Goal: Find specific page/section: Find specific page/section

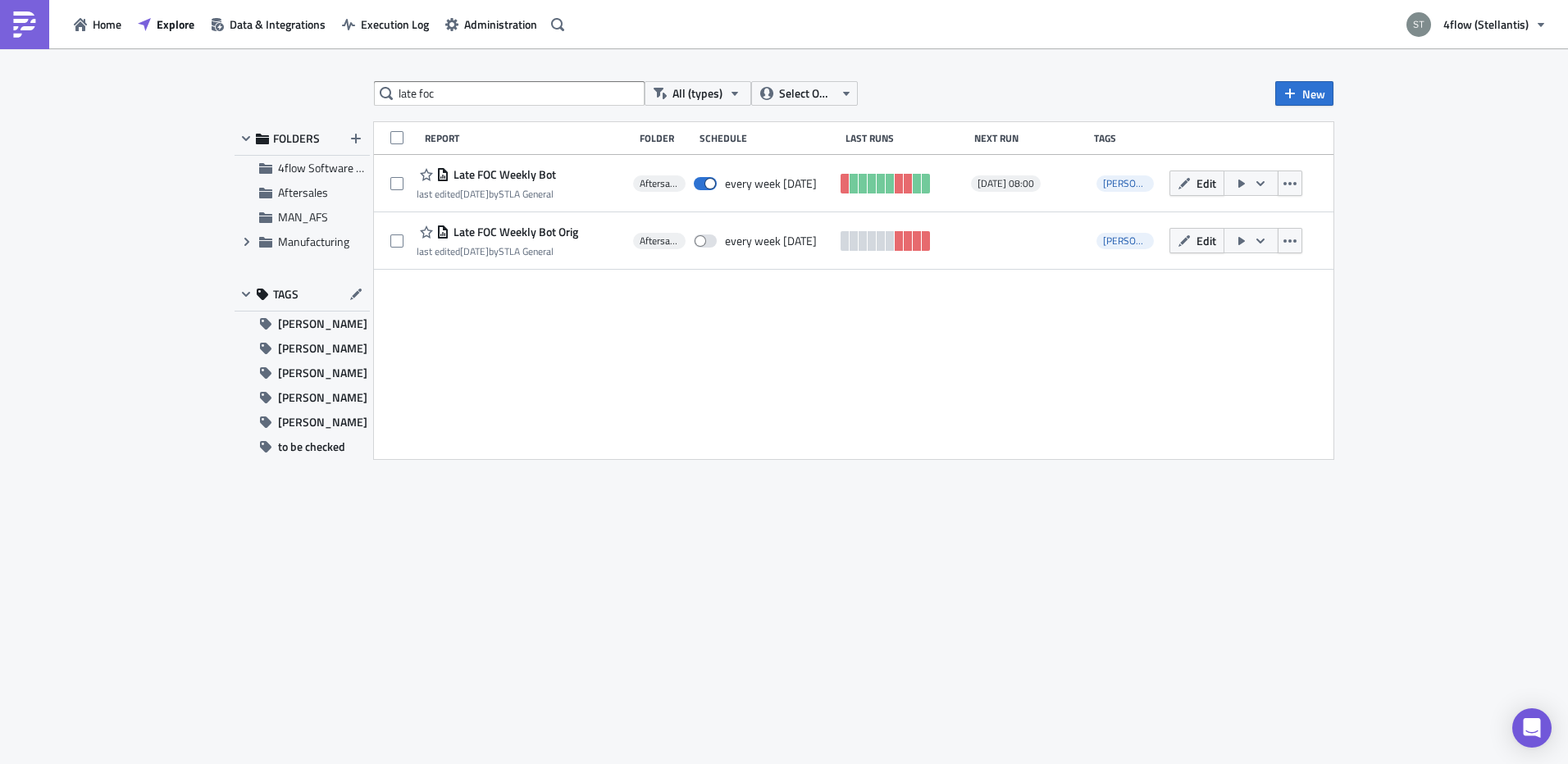
click at [487, 89] on input "late foc" at bounding box center [508, 93] width 271 height 25
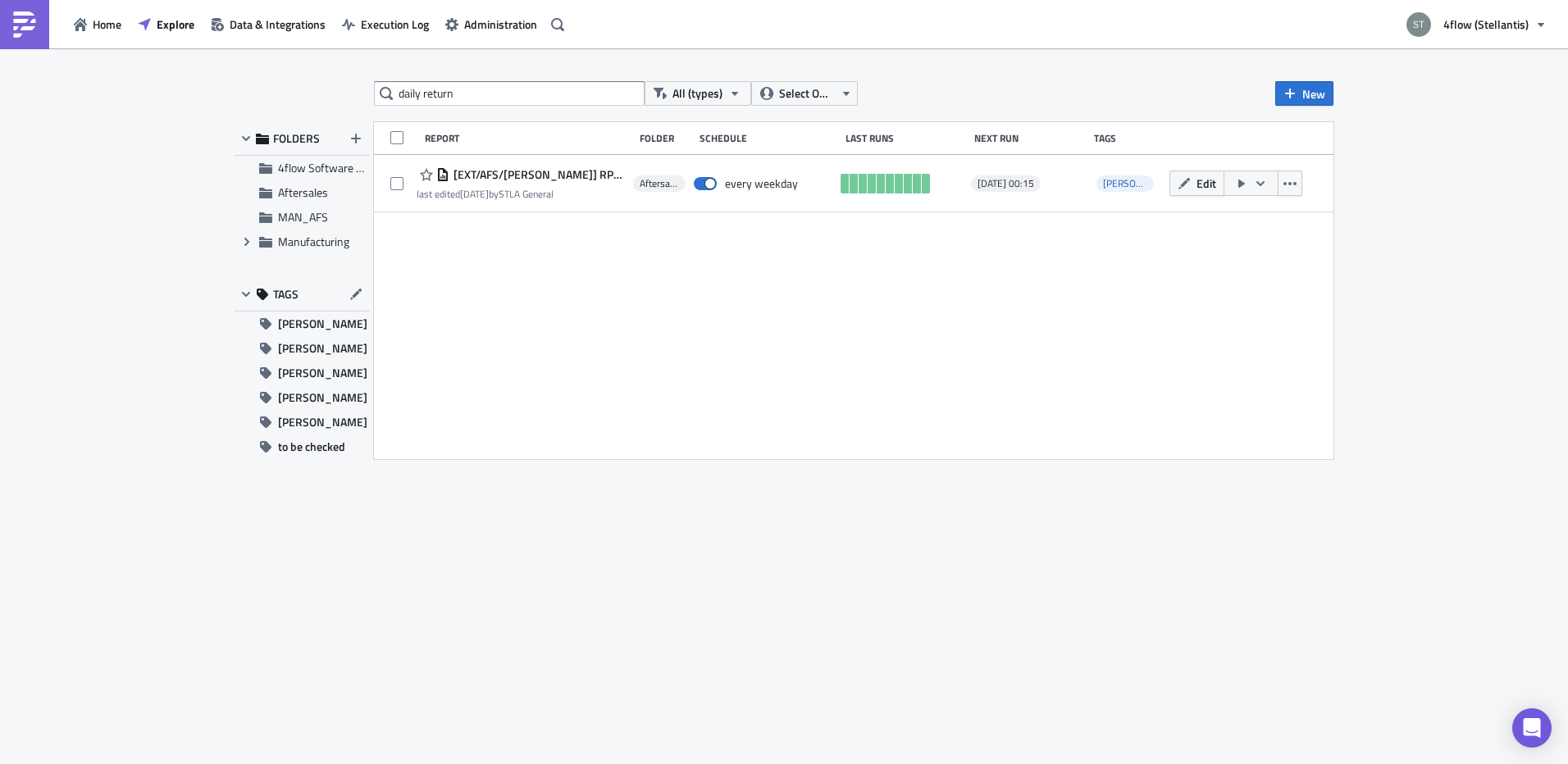
click at [542, 103] on input "daily return" at bounding box center [508, 93] width 271 height 25
type input "distrigo"
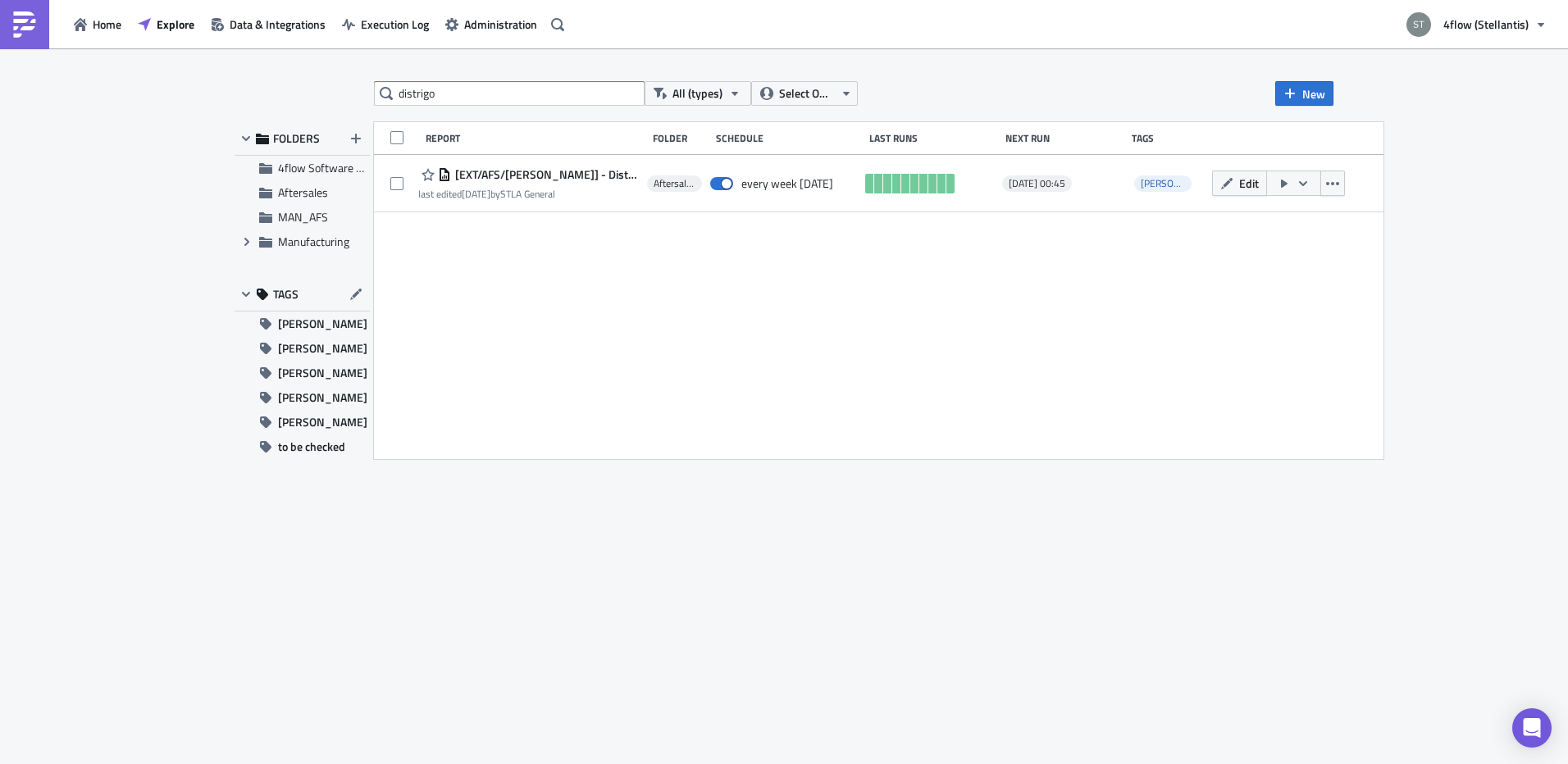
click at [467, 94] on input "distrigo" at bounding box center [508, 93] width 271 height 25
type input "hub"
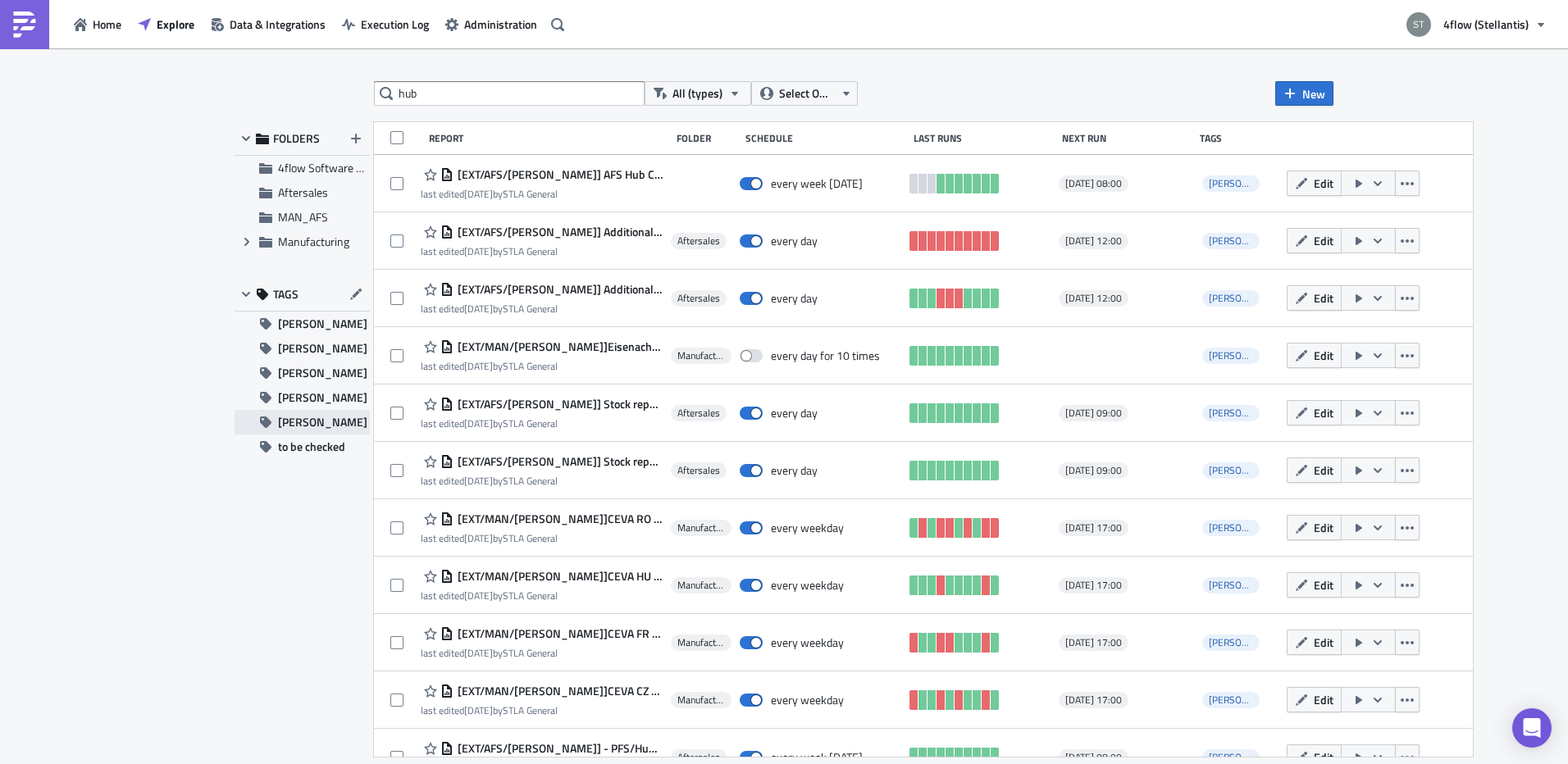
click at [289, 426] on span "[PERSON_NAME]" at bounding box center [322, 421] width 89 height 25
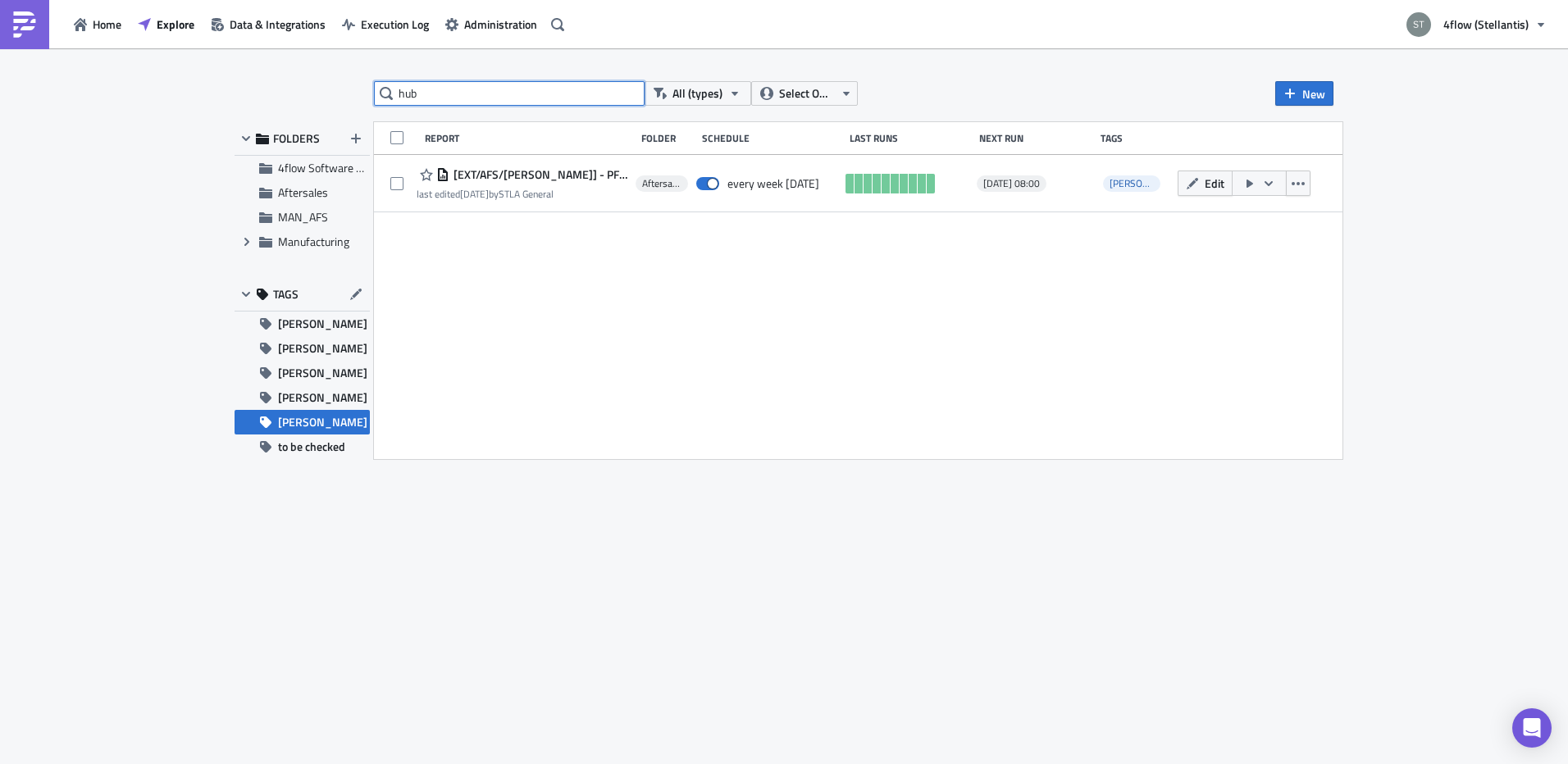
click at [630, 99] on input "hub" at bounding box center [508, 93] width 271 height 25
drag, startPoint x: 630, startPoint y: 99, endPoint x: 620, endPoint y: 99, distance: 10.0
click at [621, 99] on input "hub" at bounding box center [508, 93] width 271 height 25
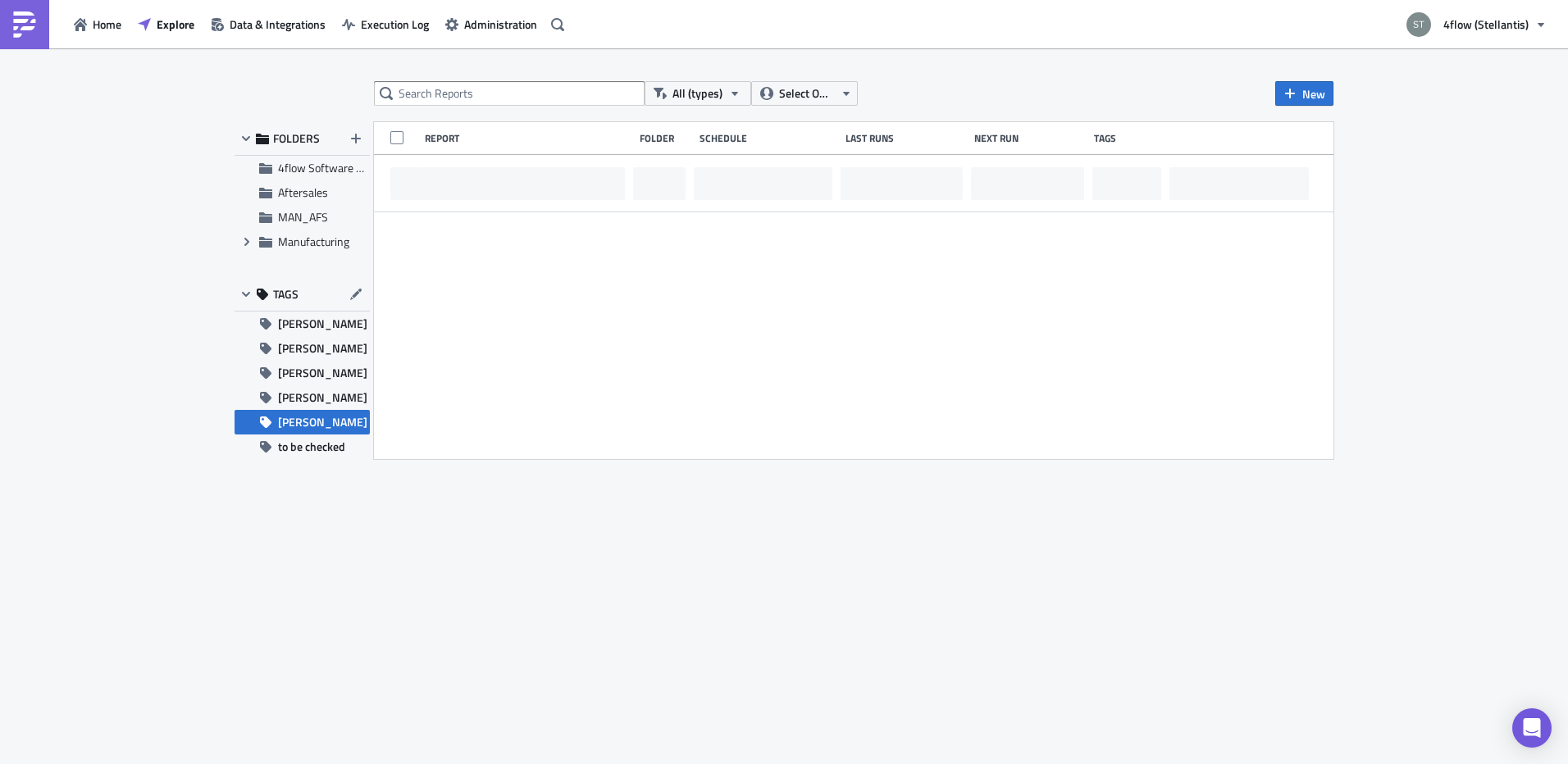
click at [332, 419] on button "[PERSON_NAME]" at bounding box center [302, 421] width 135 height 25
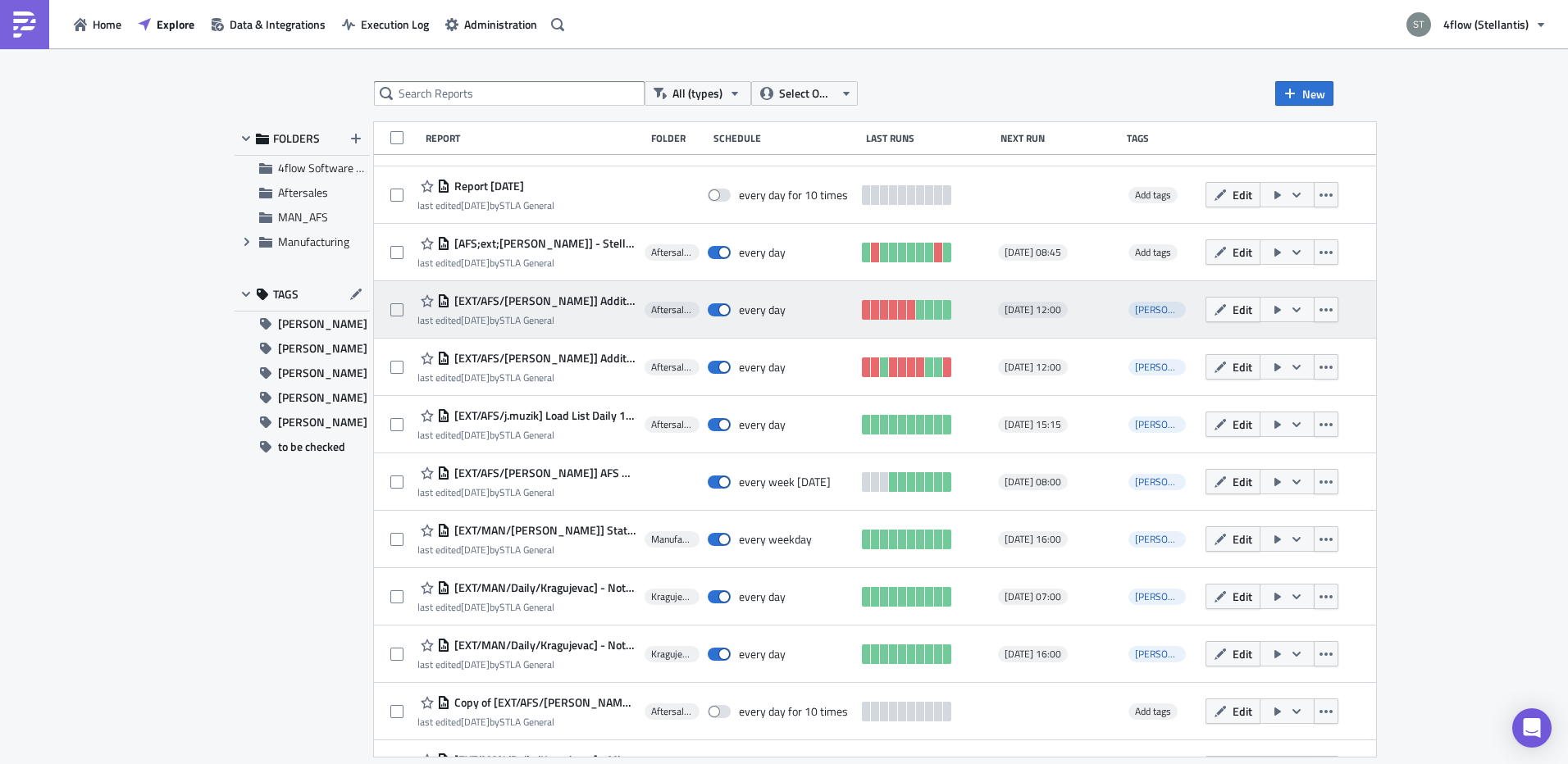
scroll to position [82, 0]
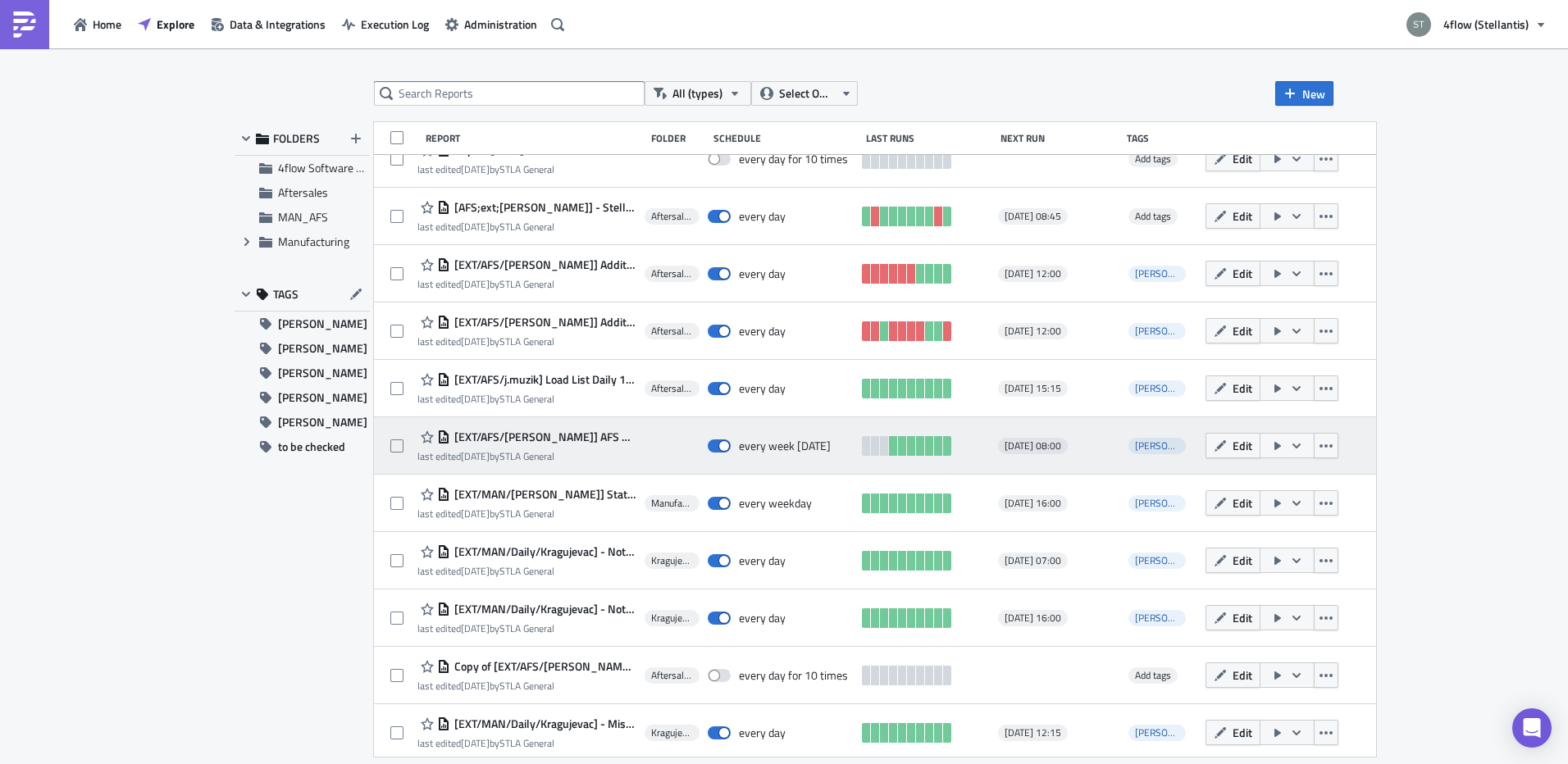
click at [596, 434] on span "[EXT/AFS/[PERSON_NAME]] AFS Hub Claims Report" at bounding box center [543, 436] width 186 height 15
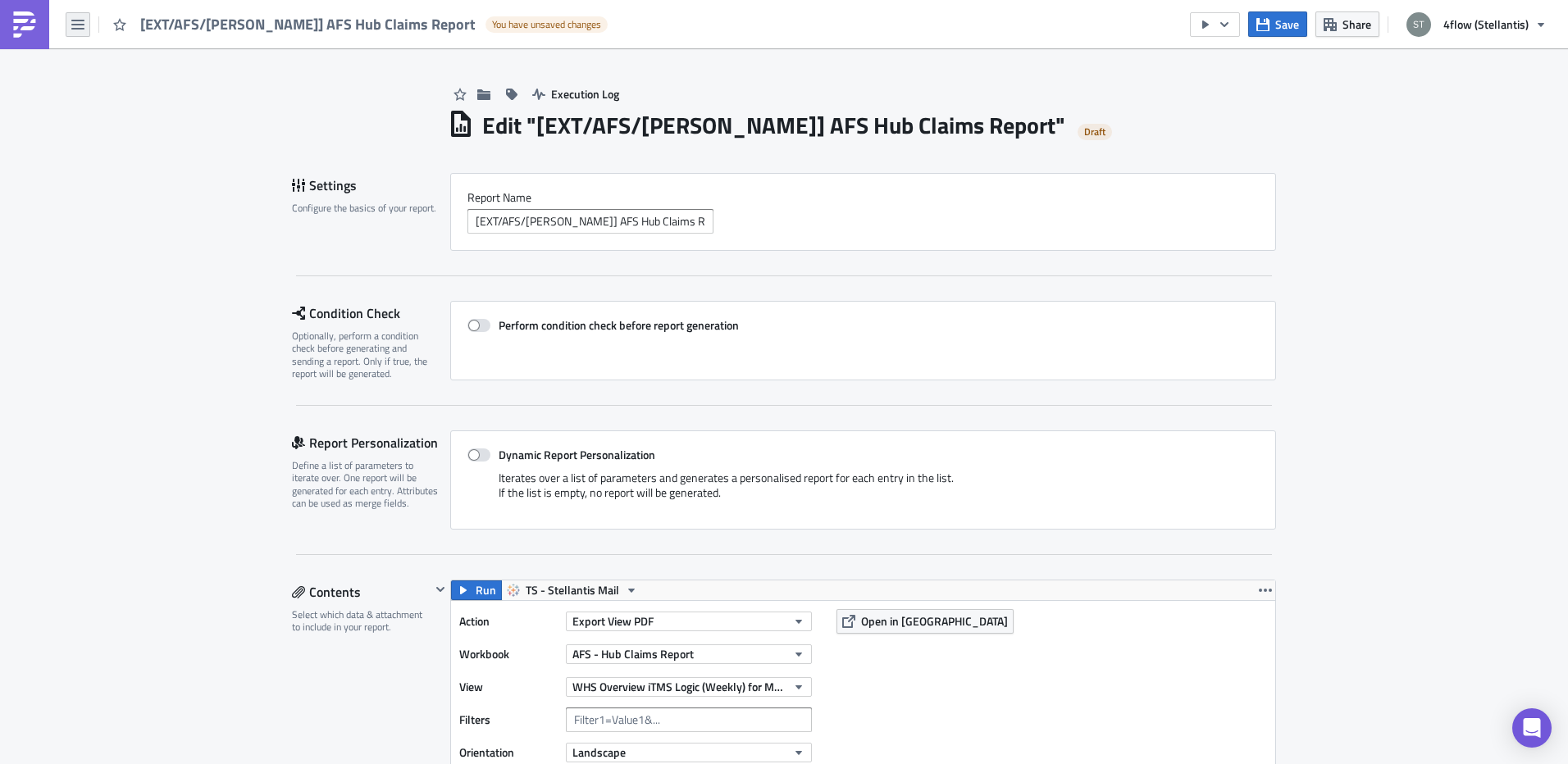
click at [83, 30] on icon "button" at bounding box center [77, 24] width 13 height 13
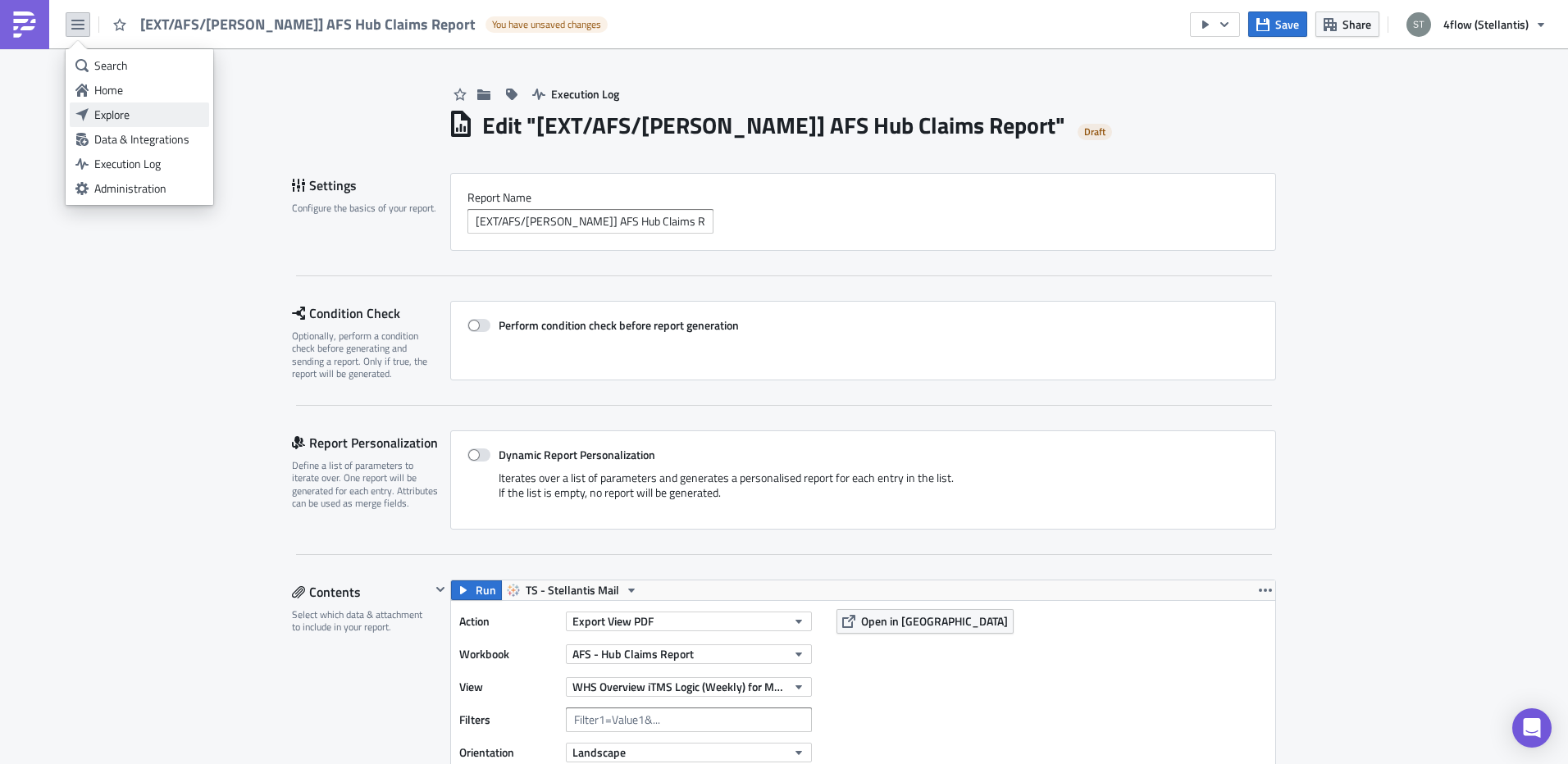
click at [128, 113] on div "Explore" at bounding box center [148, 115] width 109 height 16
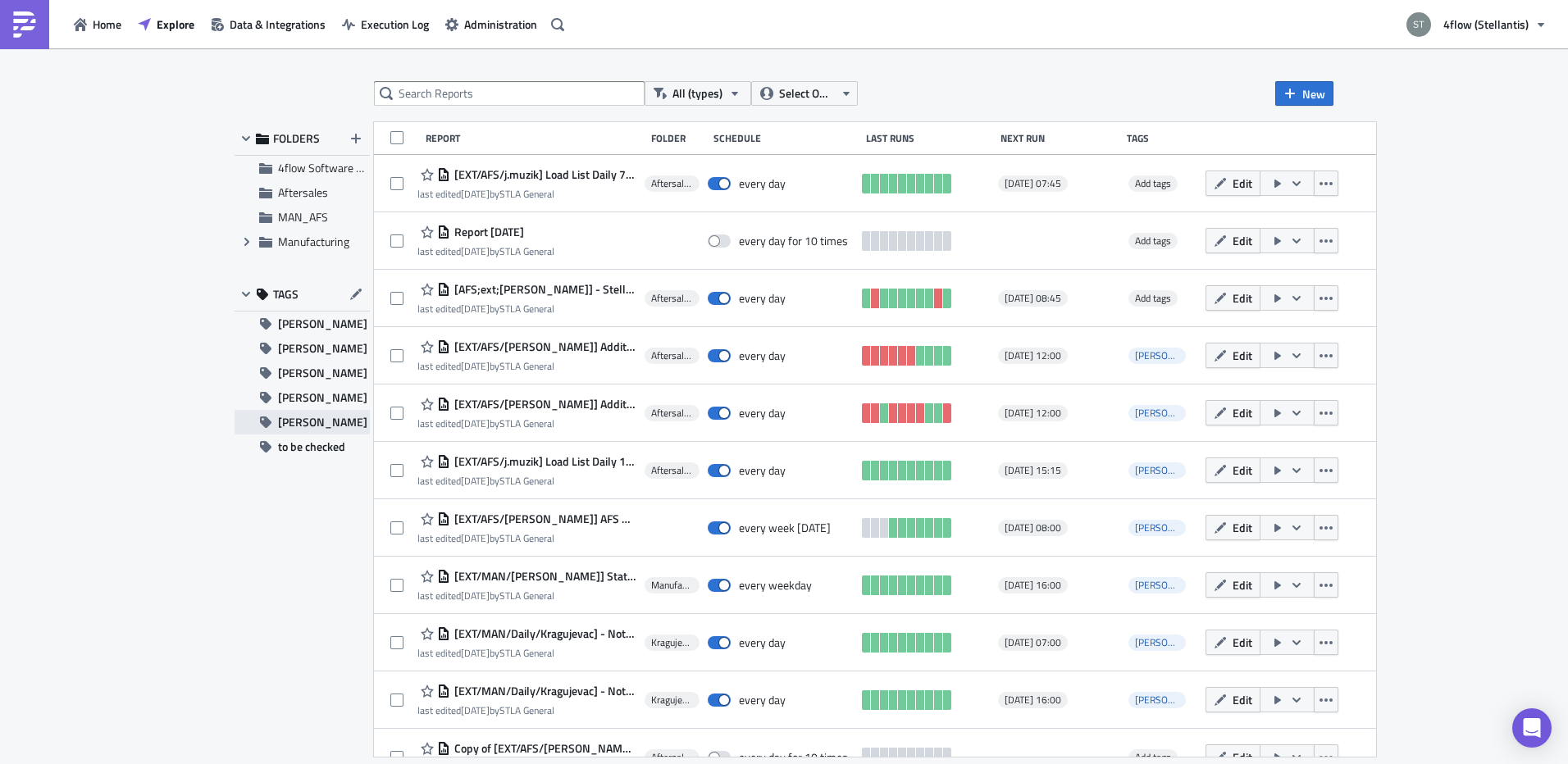
click at [302, 424] on span "[PERSON_NAME]" at bounding box center [322, 421] width 89 height 25
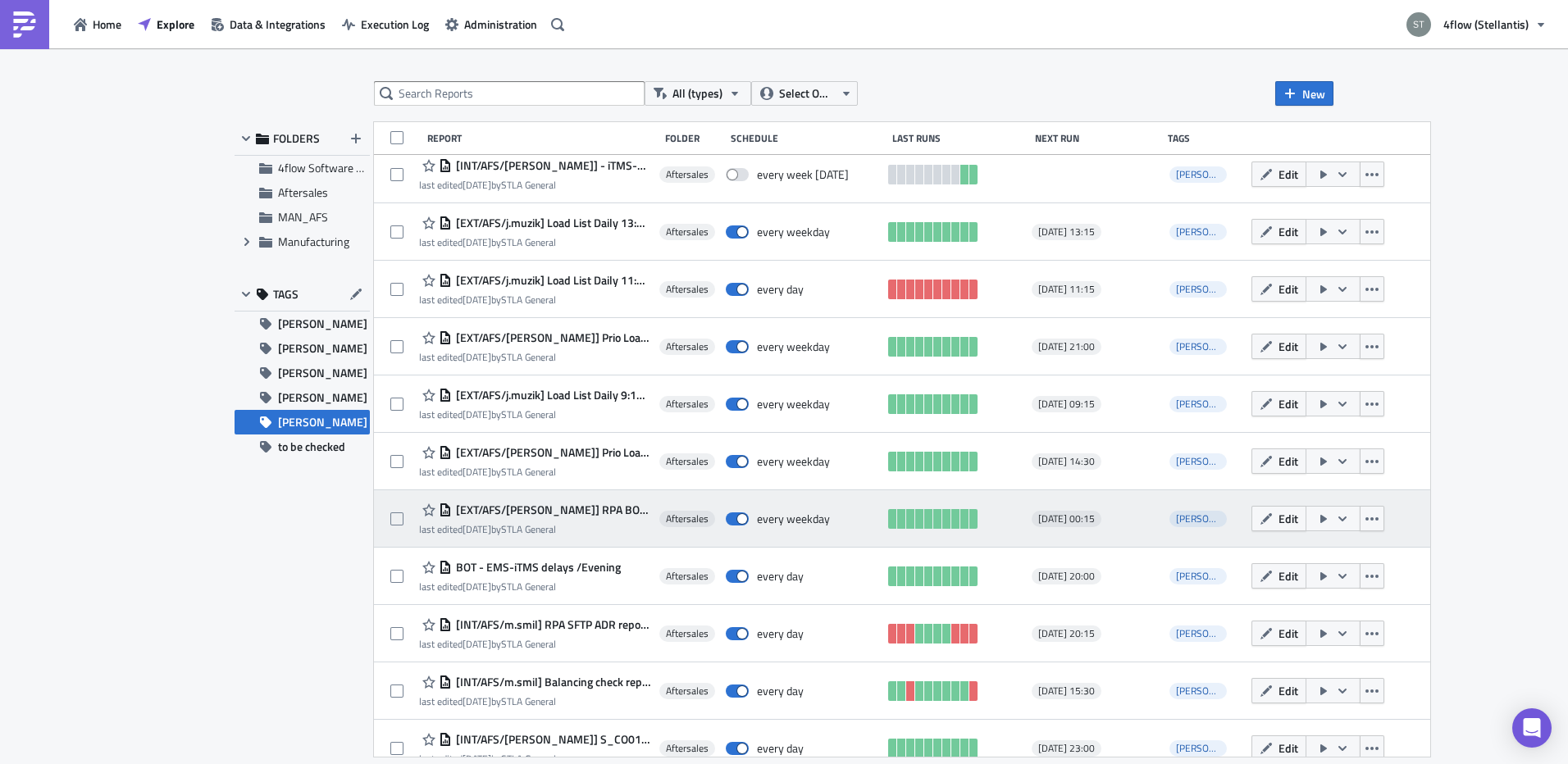
scroll to position [554, 0]
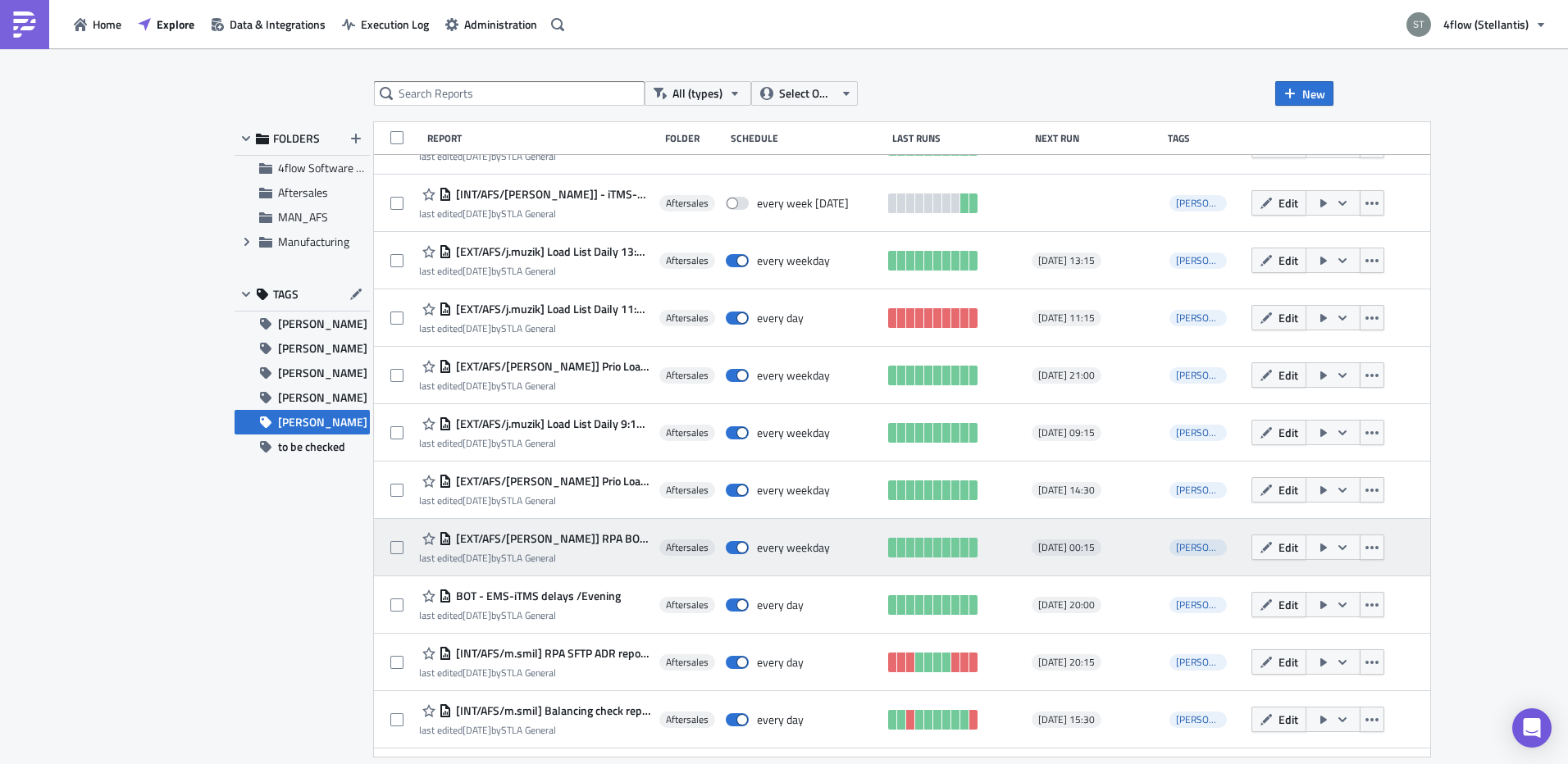
click at [553, 538] on span "[EXT/AFS/[PERSON_NAME]] RPA BOT Daily Return Report" at bounding box center [551, 538] width 200 height 15
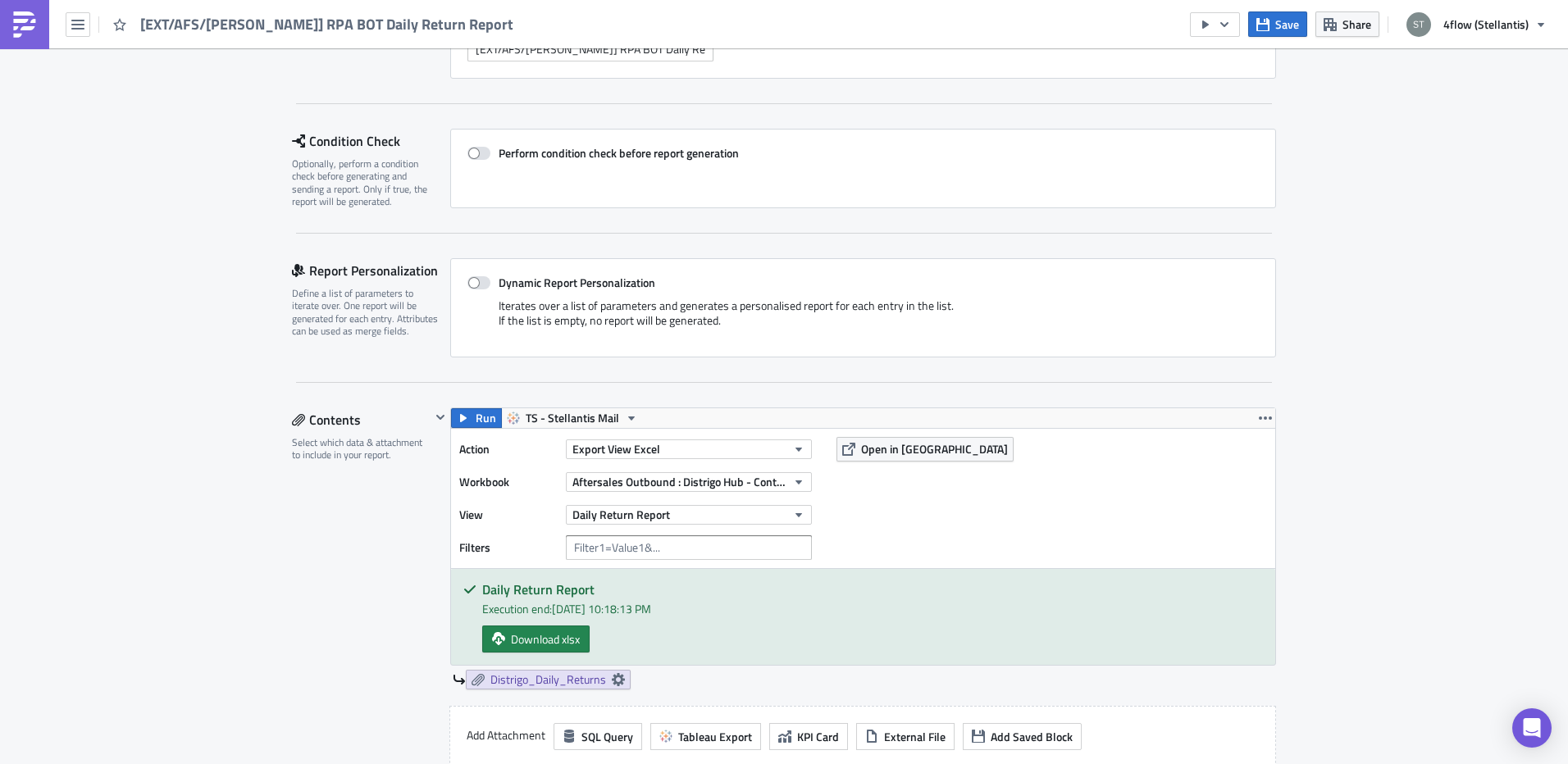
scroll to position [409, 0]
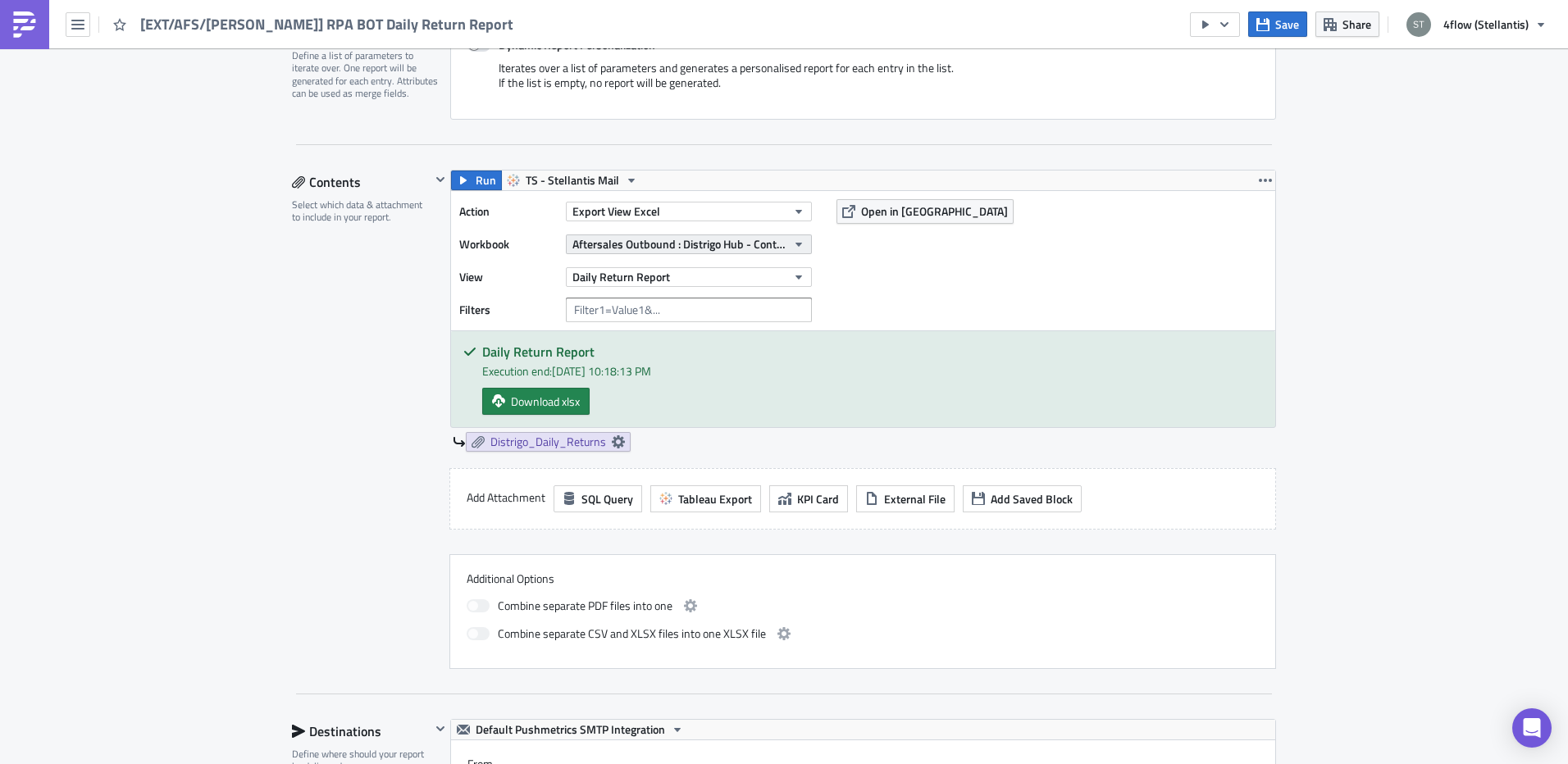
click at [776, 247] on span "Aftersales Outbound : Distrigo Hub - Container daily report v2" at bounding box center [679, 244] width 214 height 17
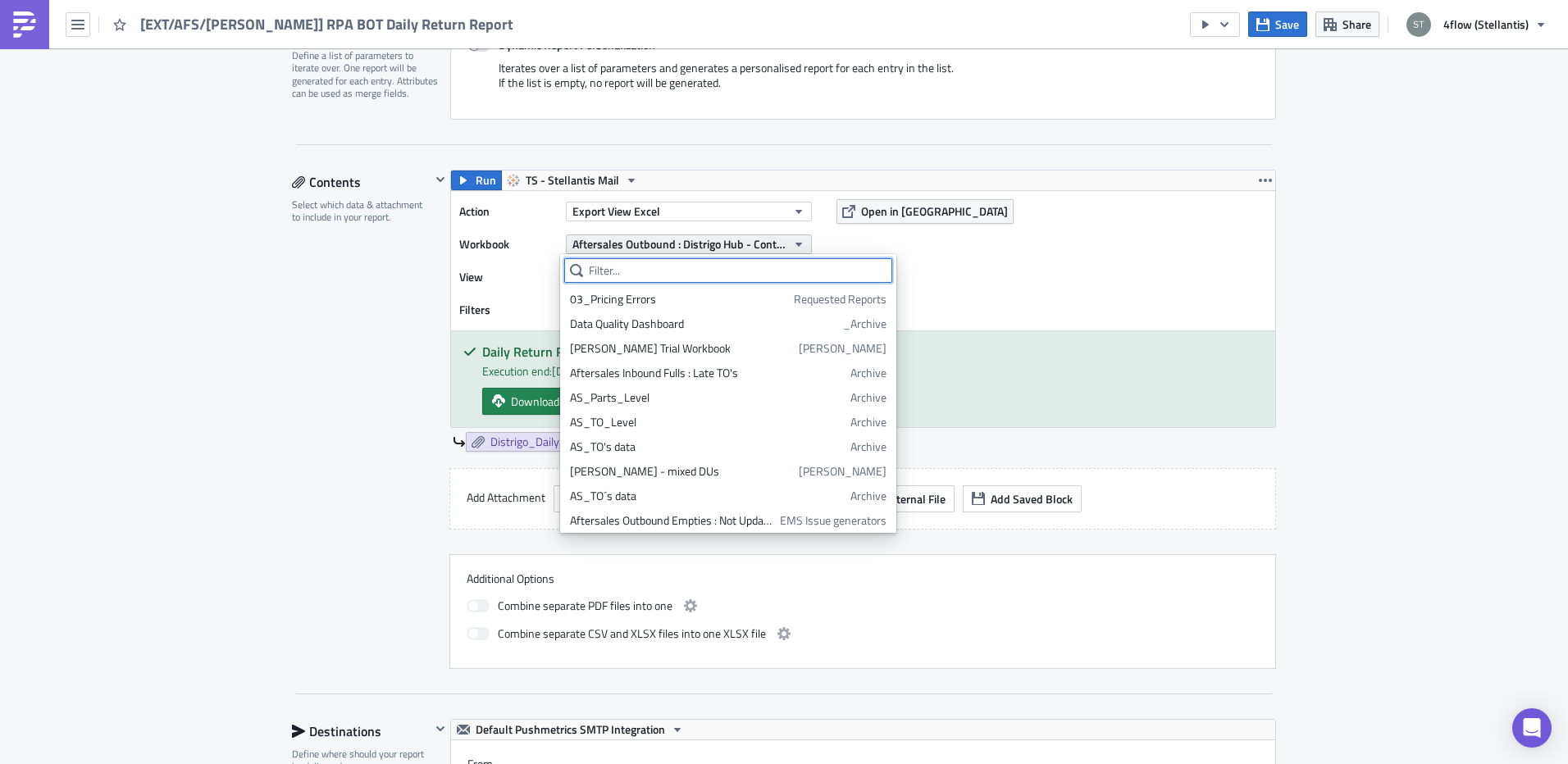
scroll to position [2045, 0]
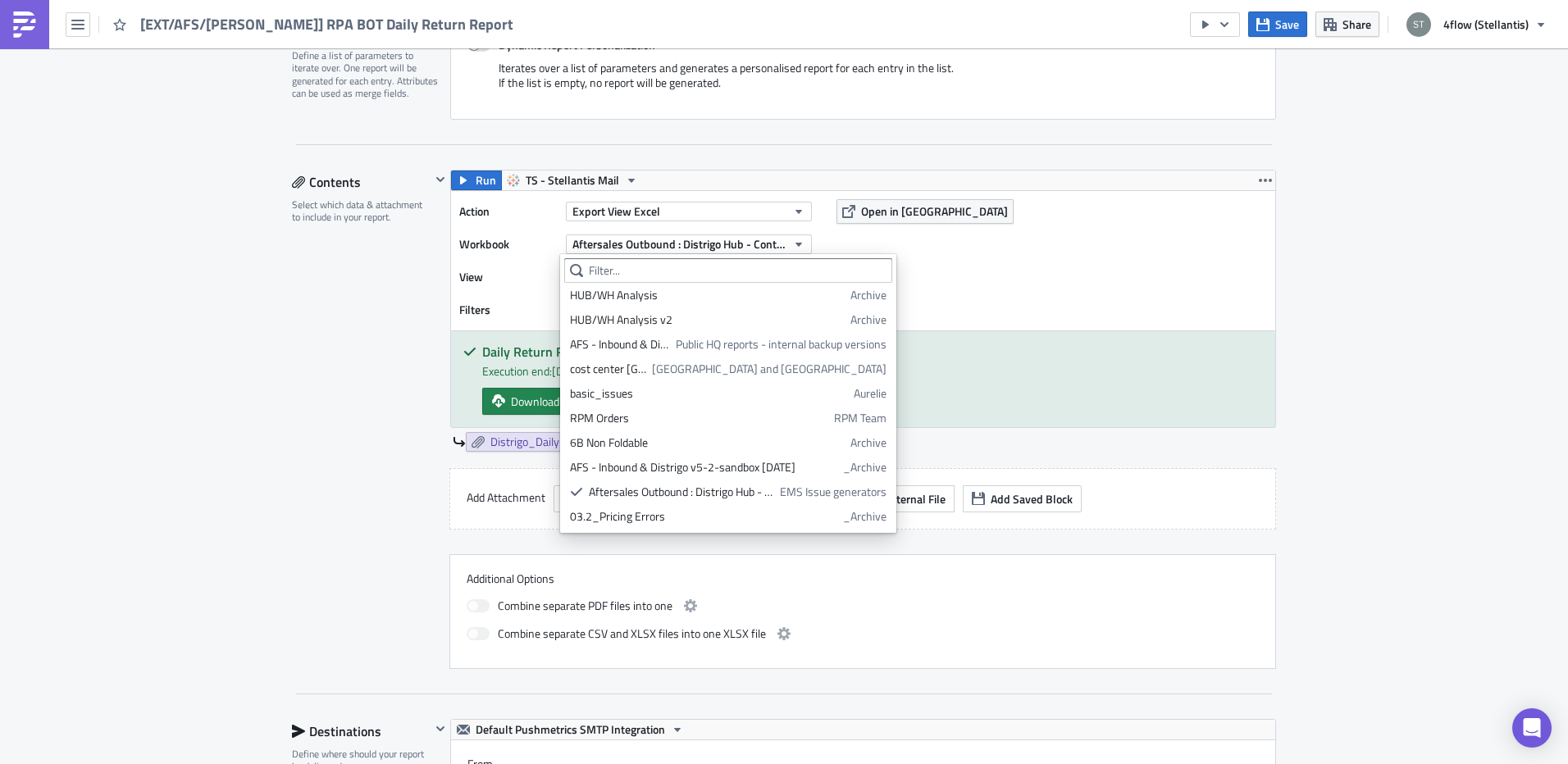
click at [135, 388] on div "Aftersales Execution Log Edit " [EXT/AFS/t.bilek] RPA BOT Daily Return Report "…" at bounding box center [784, 748] width 1568 height 2219
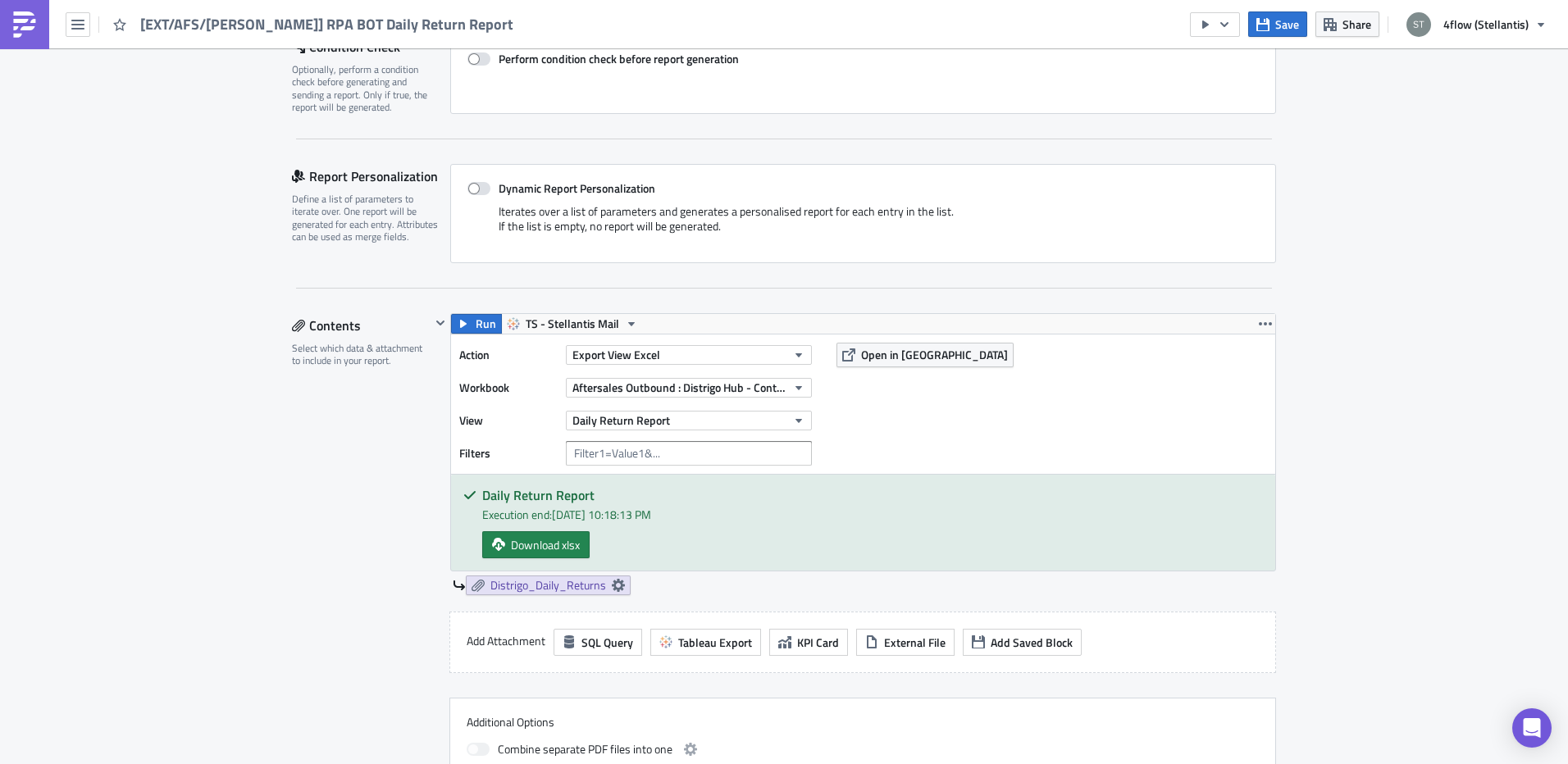
scroll to position [0, 0]
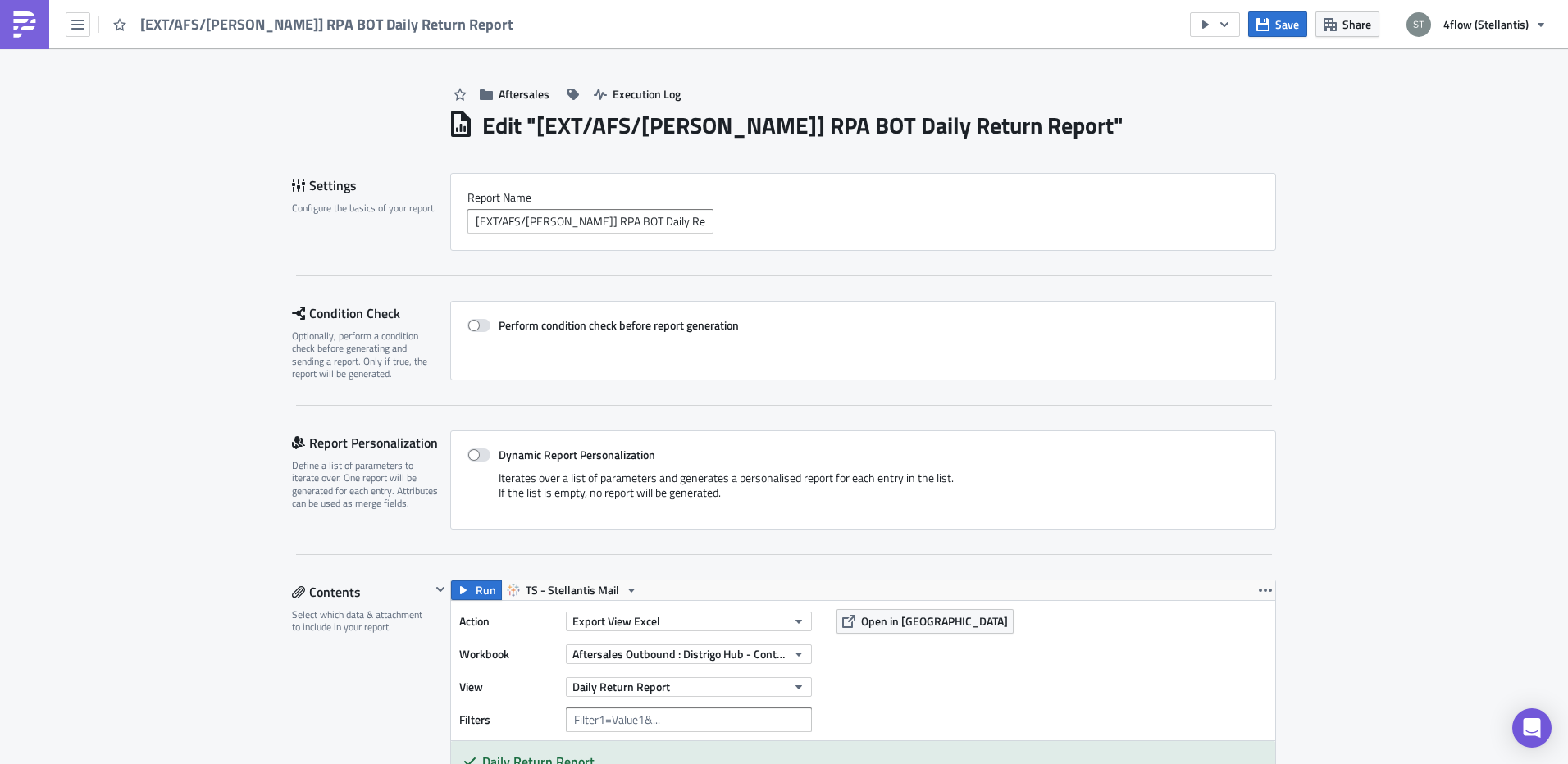
click at [61, 23] on div "[EXT/AFS/[PERSON_NAME]] RPA BOT Daily Return Report" at bounding box center [262, 24] width 523 height 48
click at [74, 23] on icon "button" at bounding box center [77, 24] width 13 height 13
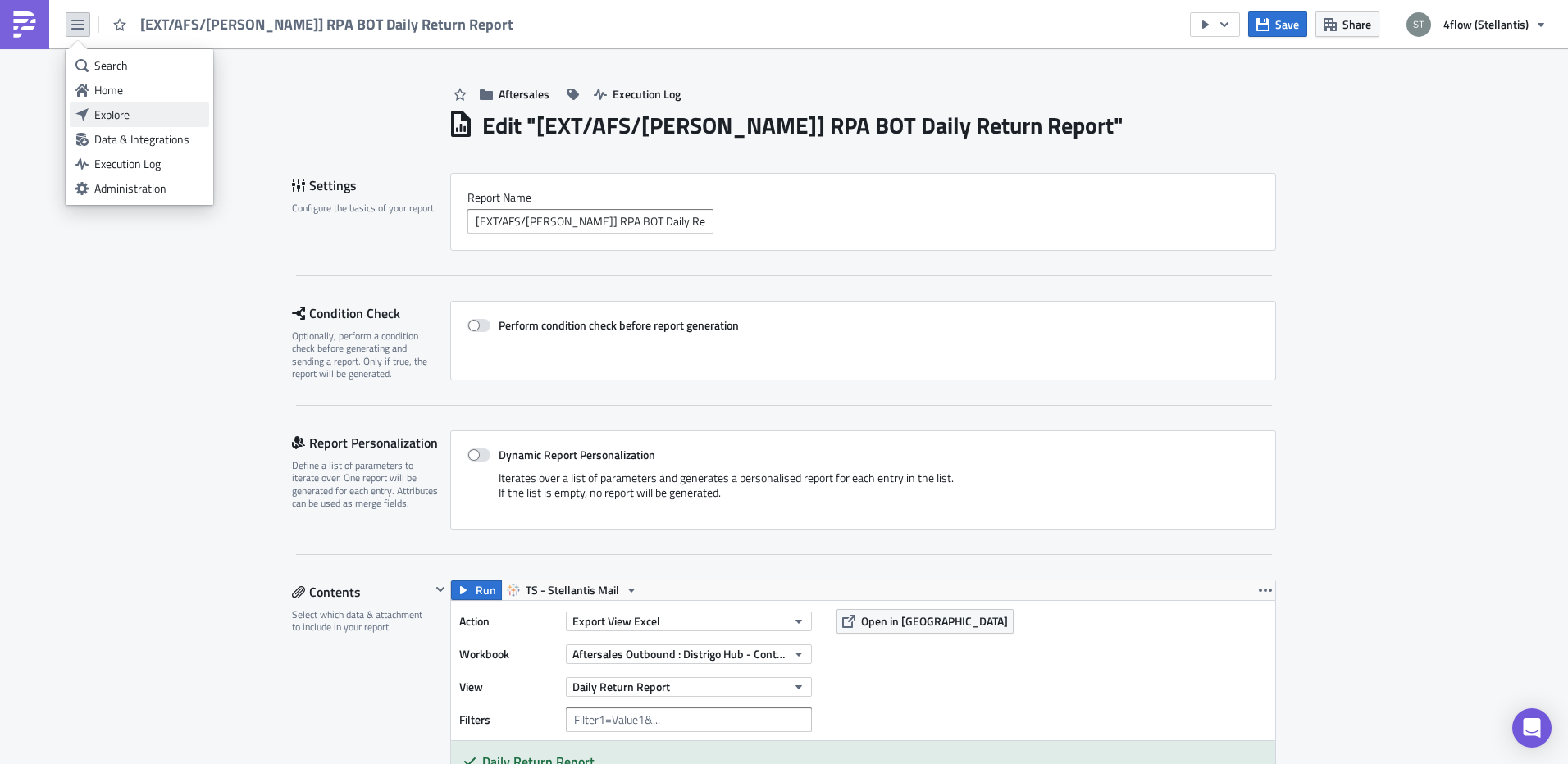
click at [117, 118] on div "Explore" at bounding box center [148, 115] width 109 height 16
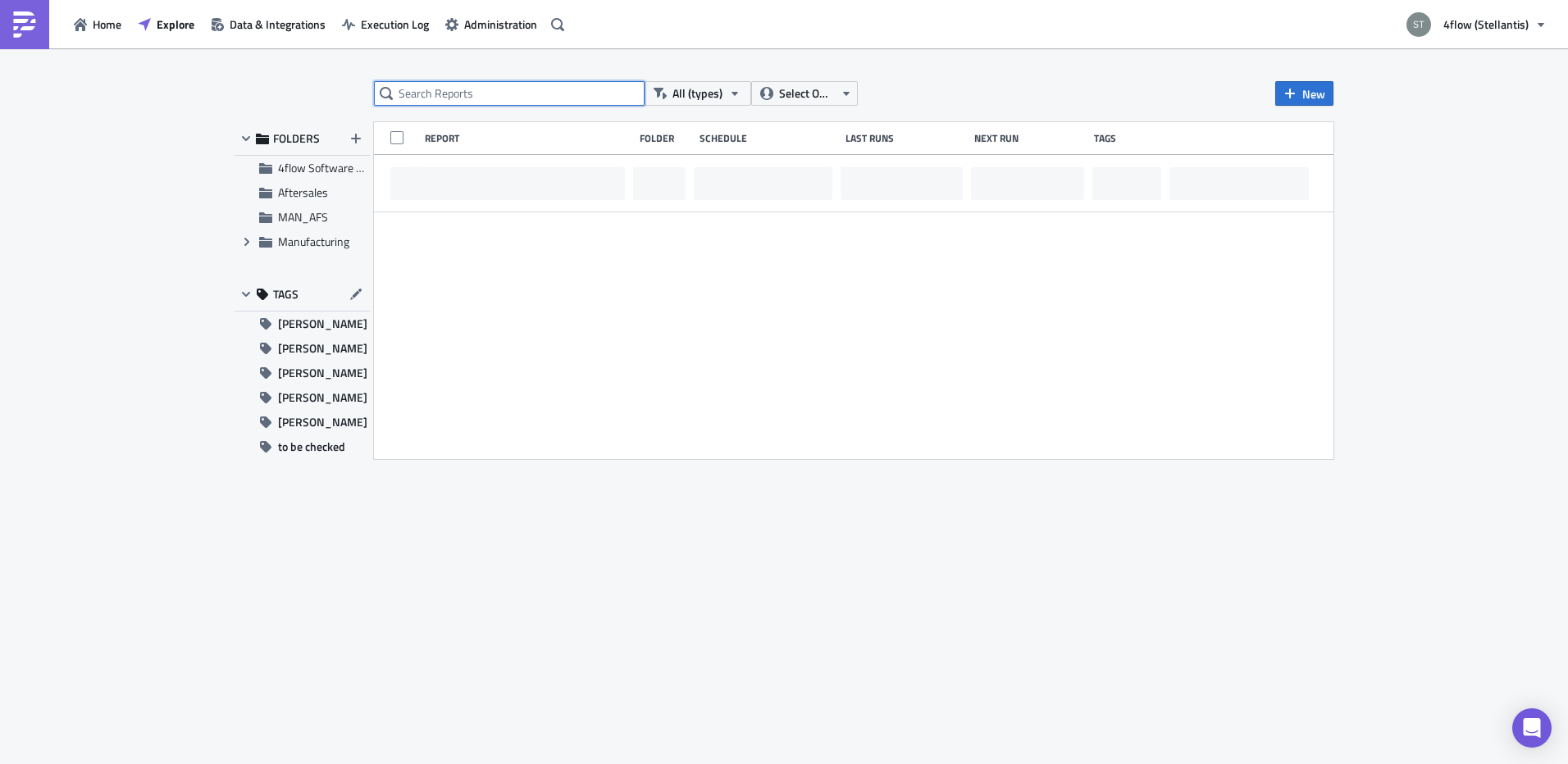
click at [462, 98] on input "text" at bounding box center [508, 93] width 271 height 25
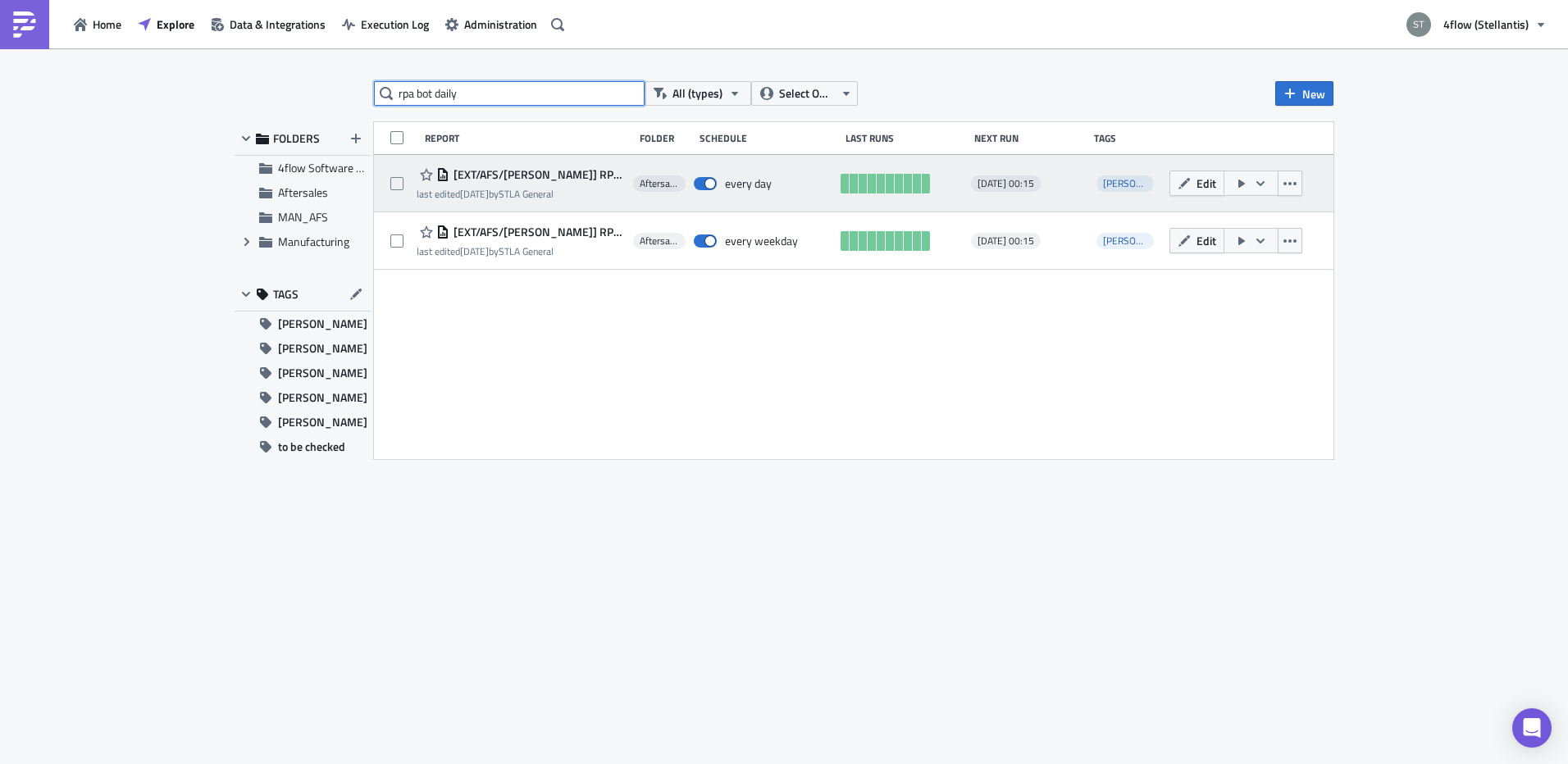
type input "rpa bot daily"
click at [584, 174] on span "[EXT/AFS/t.bilek] RPA BOT Daily Container Check v2" at bounding box center [537, 174] width 176 height 15
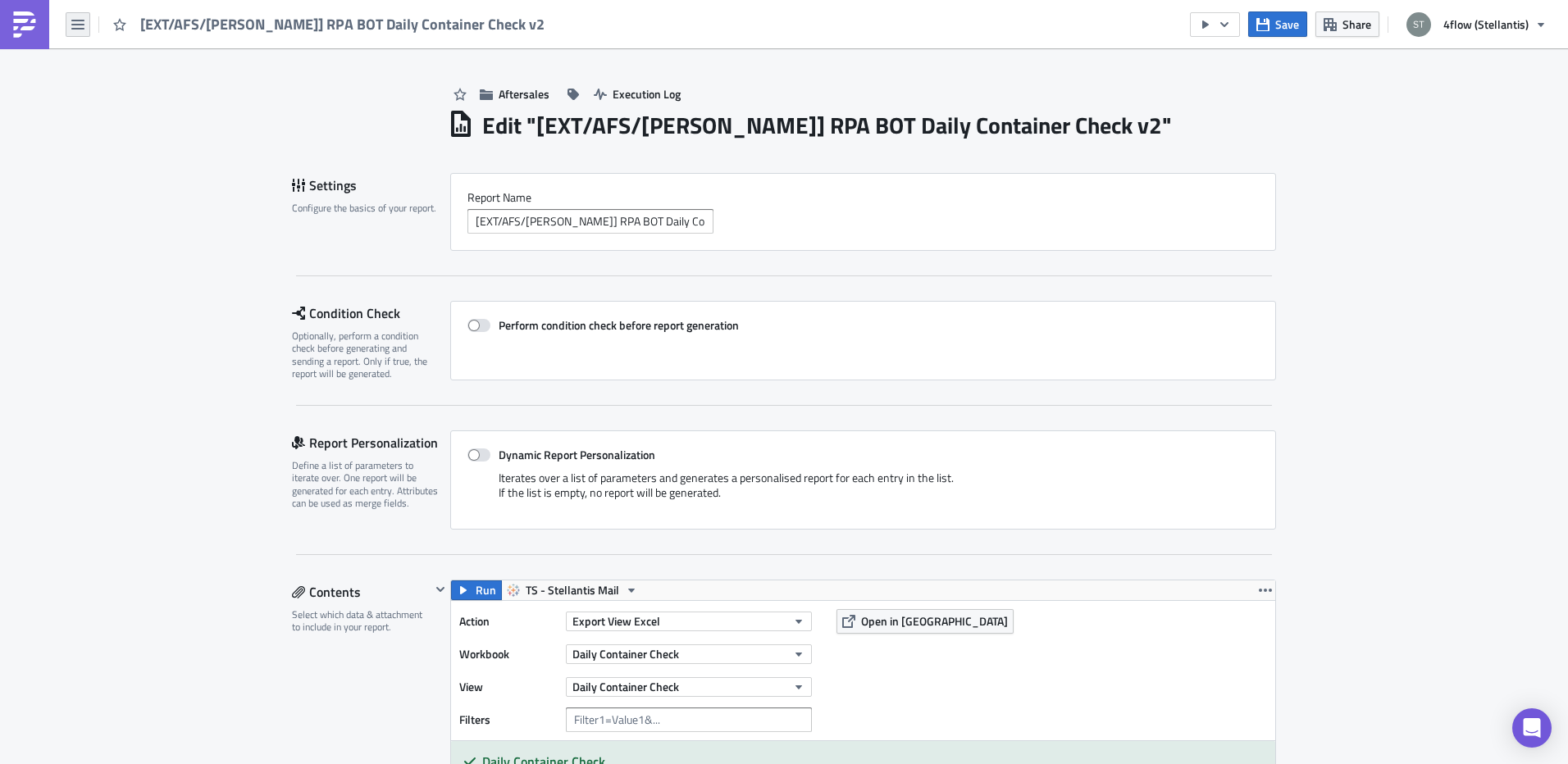
click at [76, 21] on icon "button" at bounding box center [77, 25] width 13 height 10
click at [110, 89] on div "Home" at bounding box center [148, 90] width 109 height 16
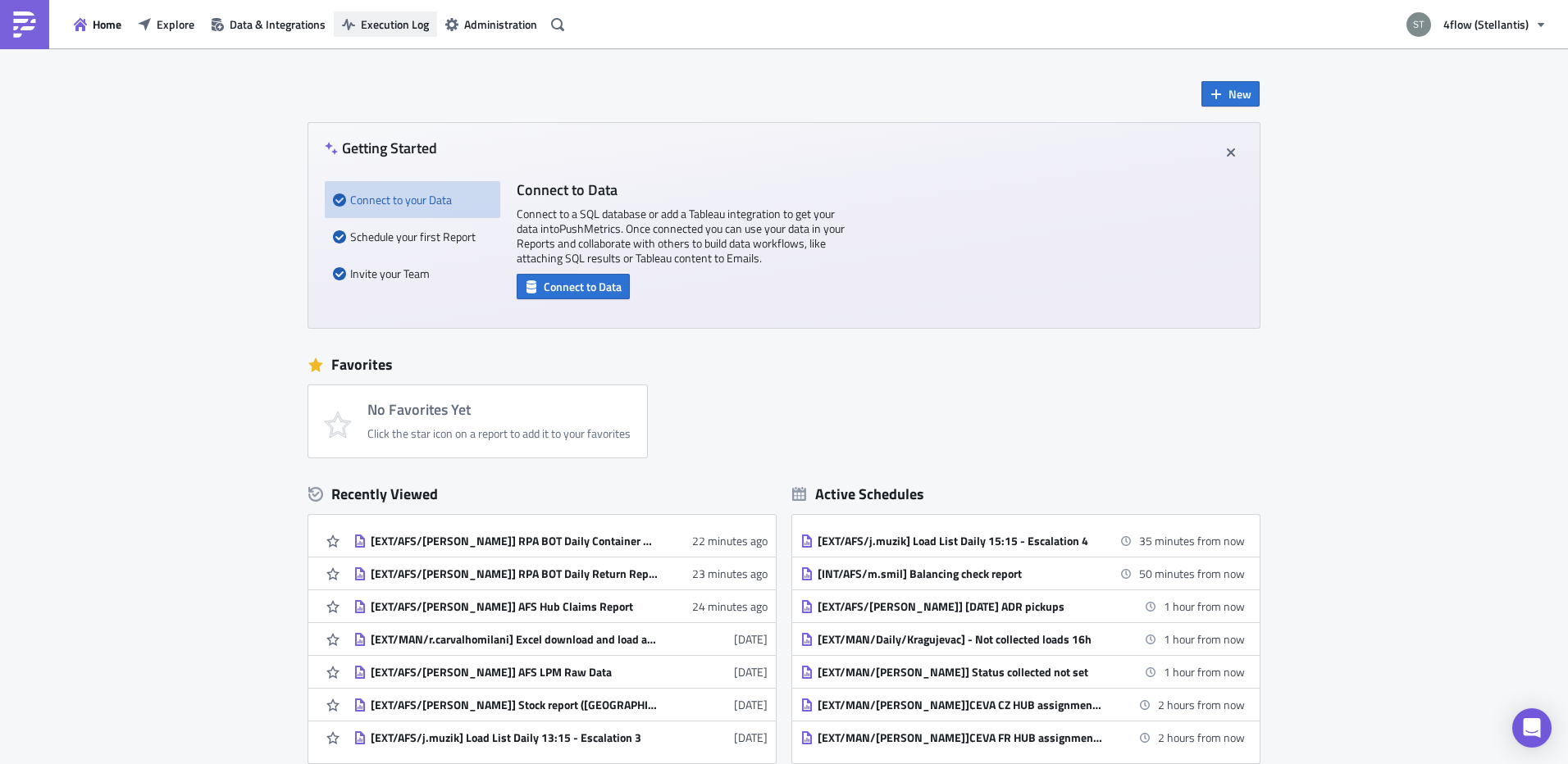
click at [361, 18] on span "Execution Log" at bounding box center [394, 24] width 68 height 17
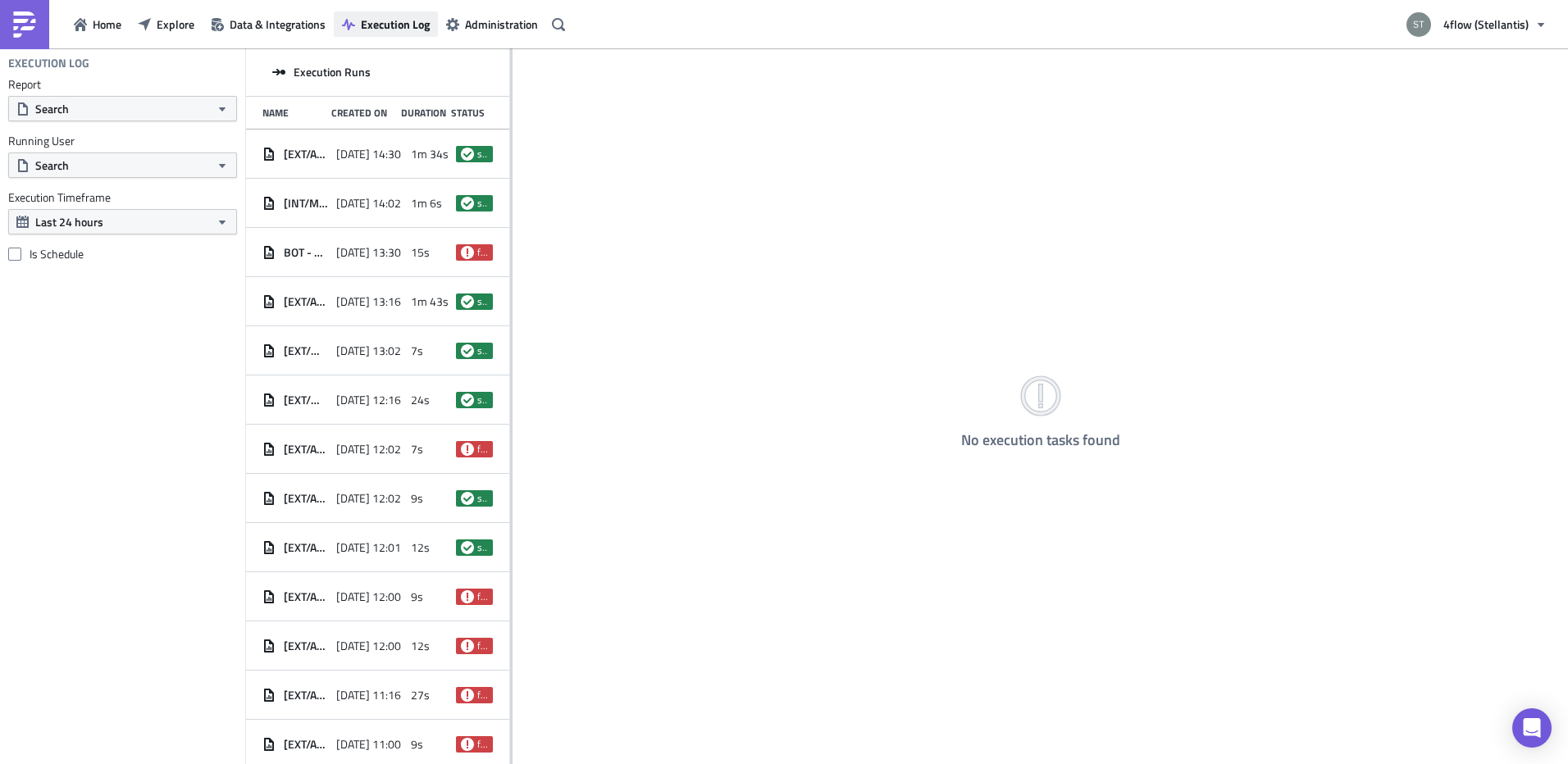
click at [399, 25] on span "Execution Log" at bounding box center [394, 24] width 69 height 17
click at [189, 28] on span "Explore" at bounding box center [176, 24] width 38 height 17
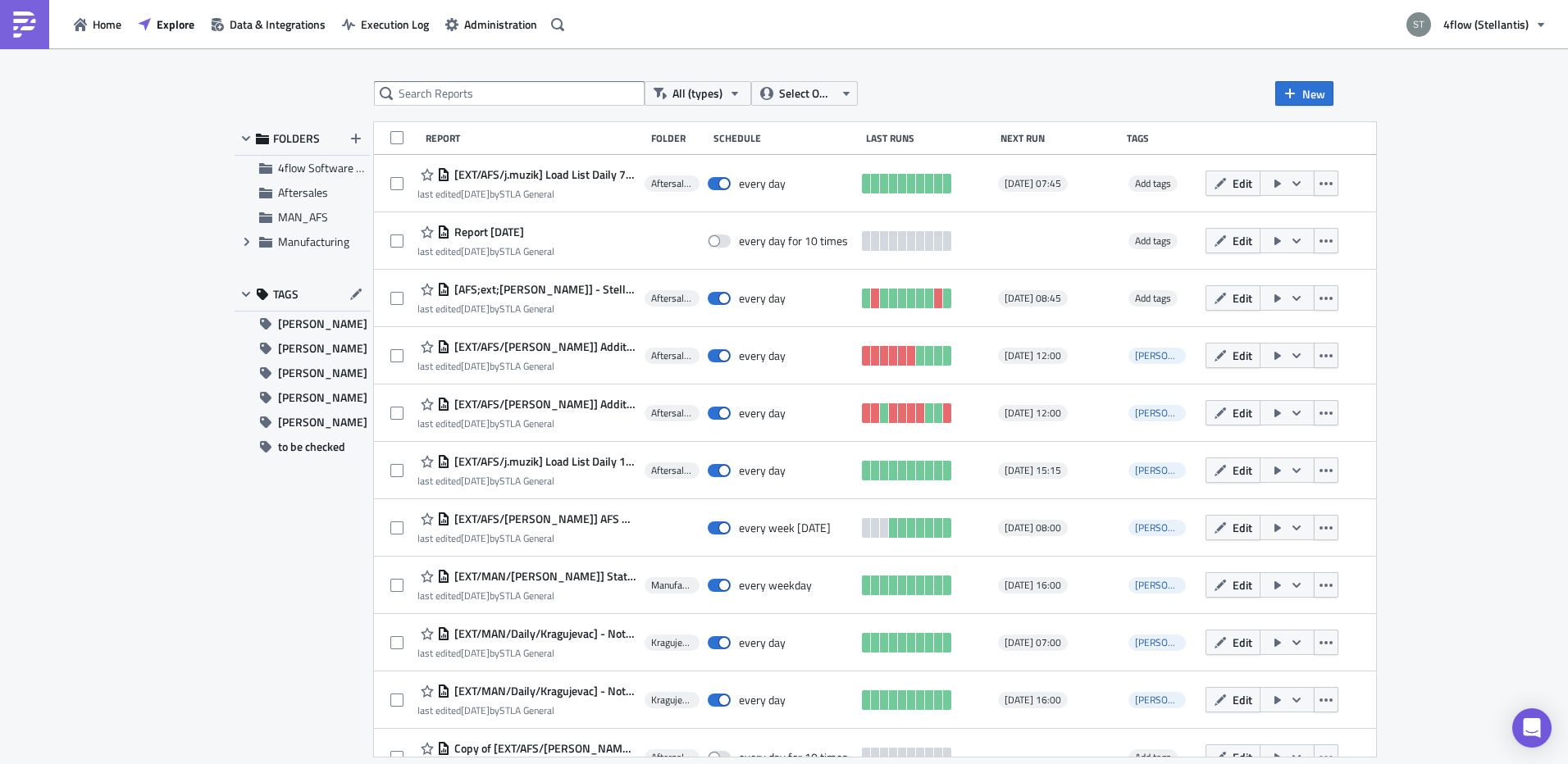
drag, startPoint x: 432, startPoint y: 79, endPoint x: 446, endPoint y: 96, distance: 22.0
click at [432, 79] on div "All (types) Select Owner New FOLDERS 4flow Software KAM Aftersales MAN_AFS Expa…" at bounding box center [784, 406] width 1568 height 718
click at [446, 97] on input "text" at bounding box center [508, 93] width 271 height 25
type input "not updated"
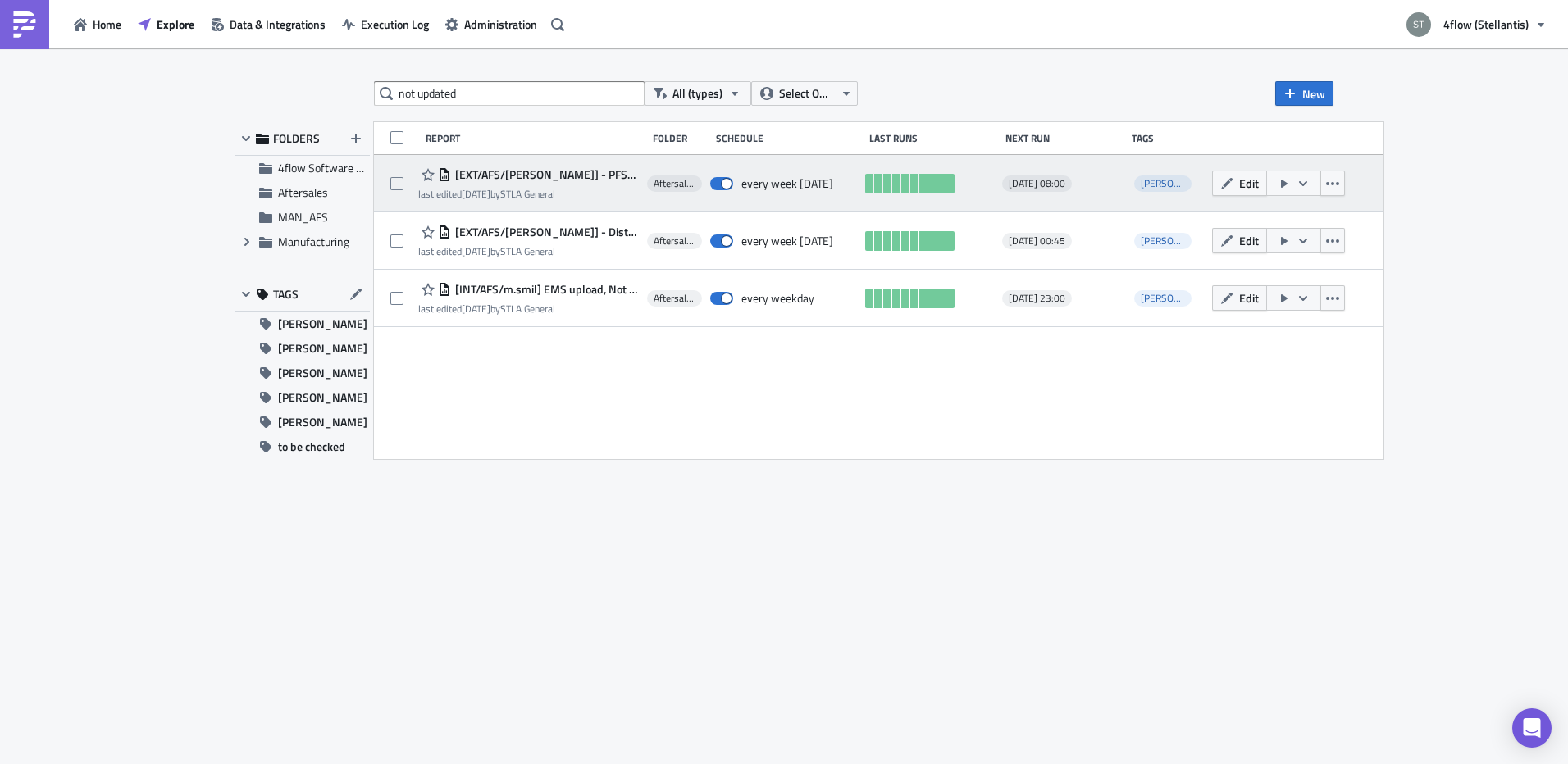
click at [577, 172] on span "[EXT/AFS/[PERSON_NAME]] - PFS/Hub Not Updated TOs" at bounding box center [545, 174] width 188 height 15
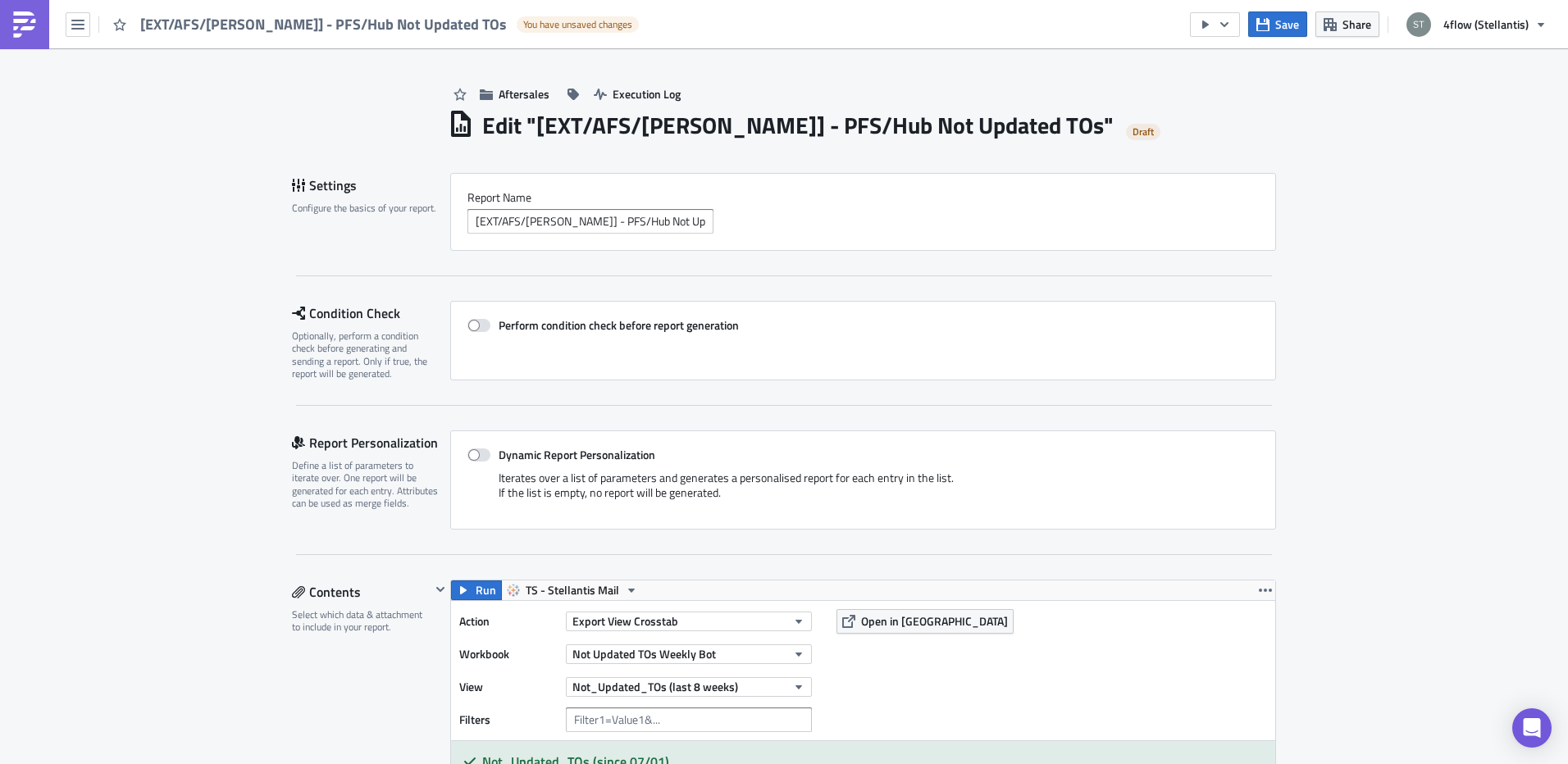
click at [18, 19] on img at bounding box center [24, 24] width 26 height 26
click at [80, 19] on icon "button" at bounding box center [77, 24] width 13 height 13
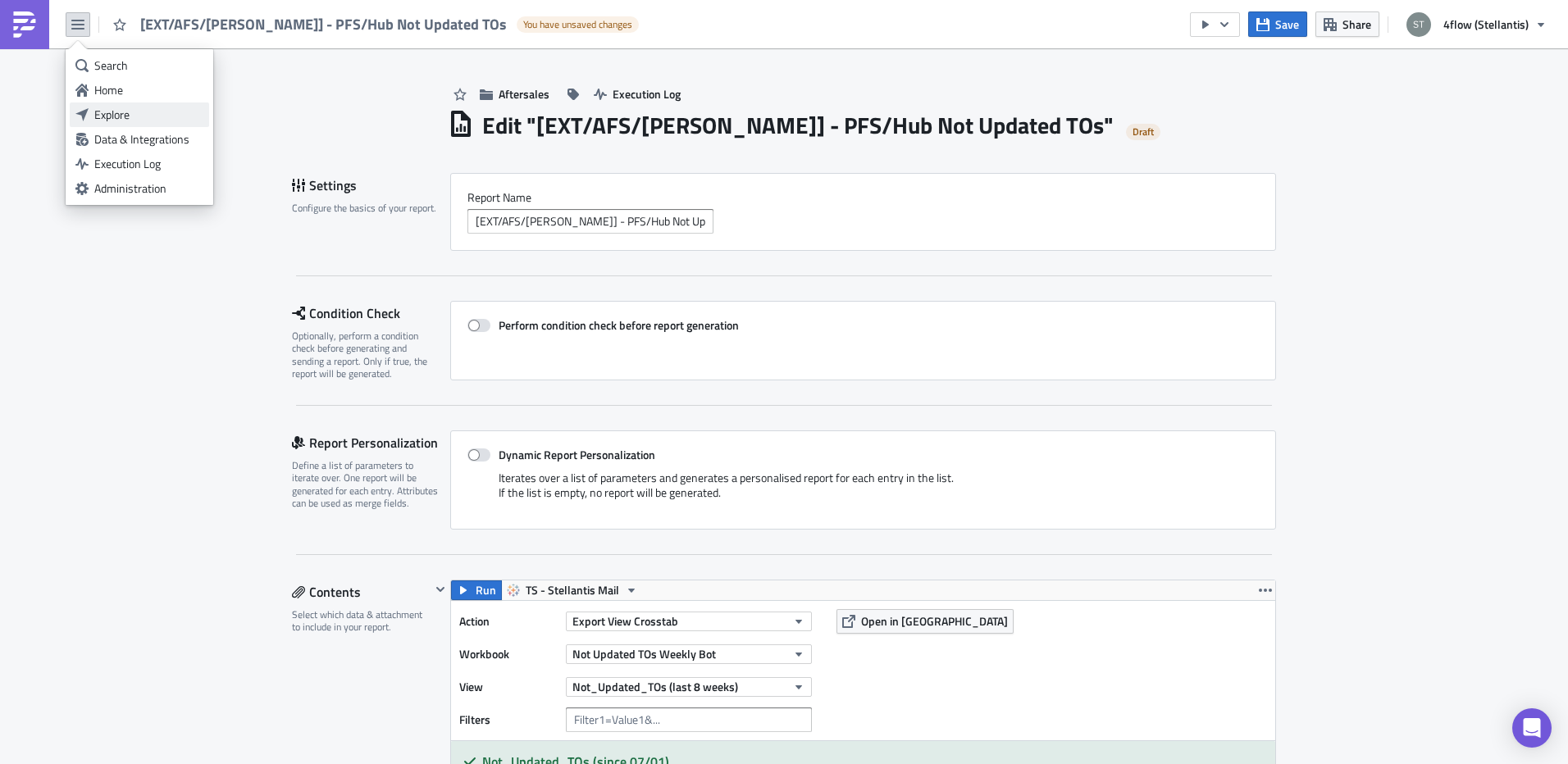
click at [119, 115] on div "Explore" at bounding box center [148, 115] width 109 height 16
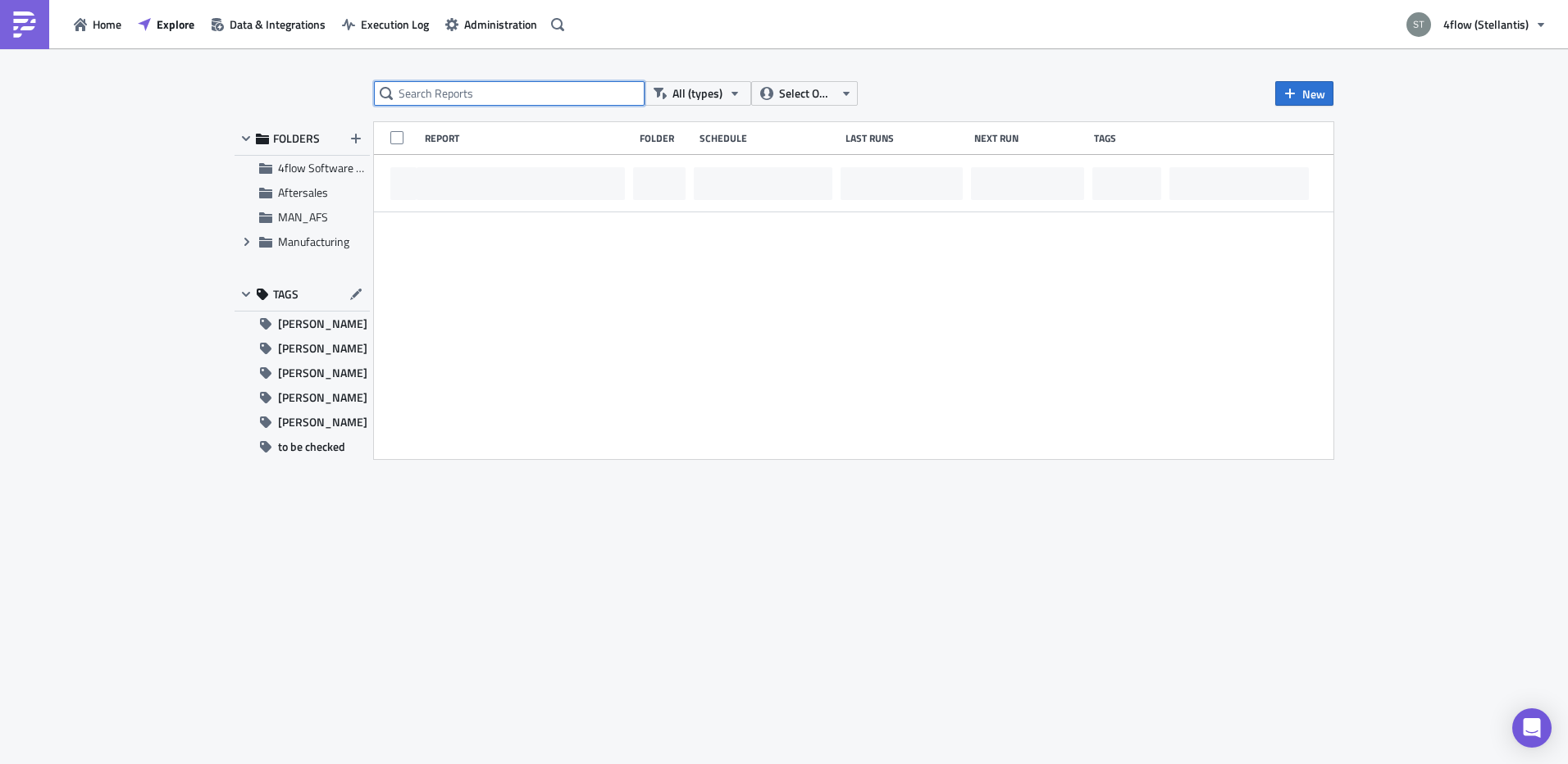
click at [411, 87] on input "text" at bounding box center [508, 93] width 271 height 25
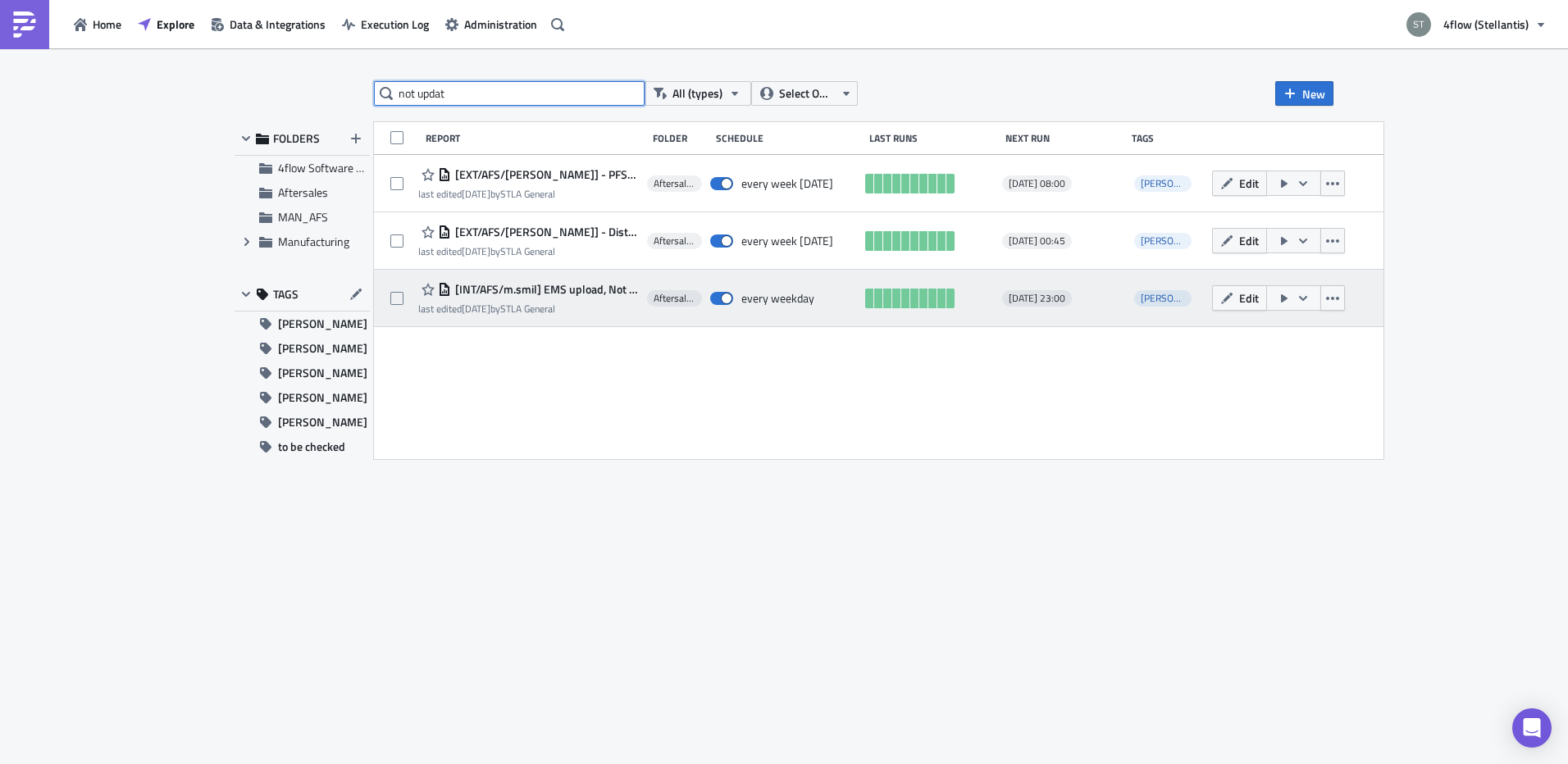
type input "not updat"
click at [558, 291] on span "[INT/AFS/m.smil] EMS upload, Not Updated TO's, Daily" at bounding box center [545, 289] width 188 height 15
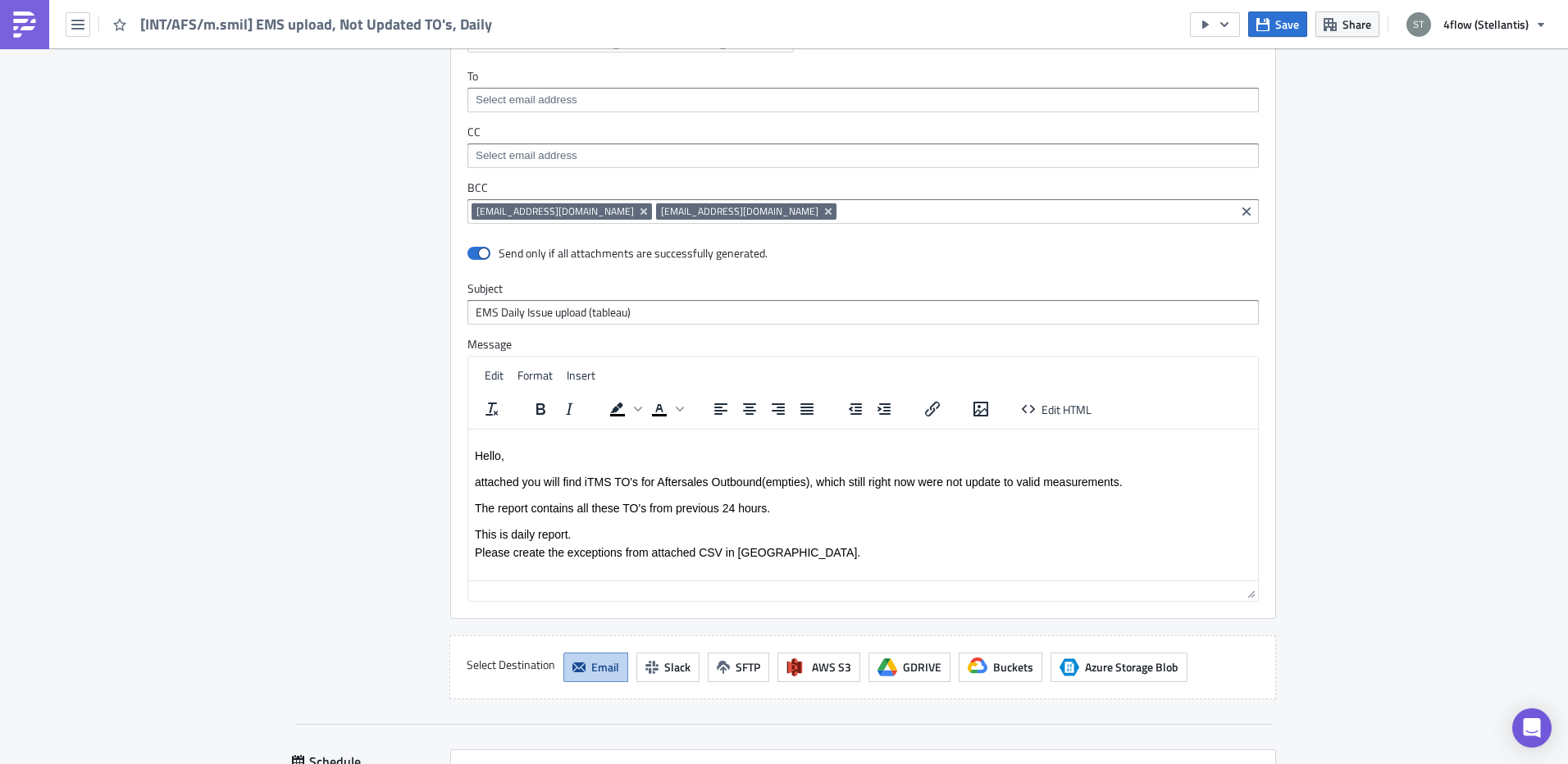
scroll to position [1078, 0]
